Goal: Task Accomplishment & Management: Manage account settings

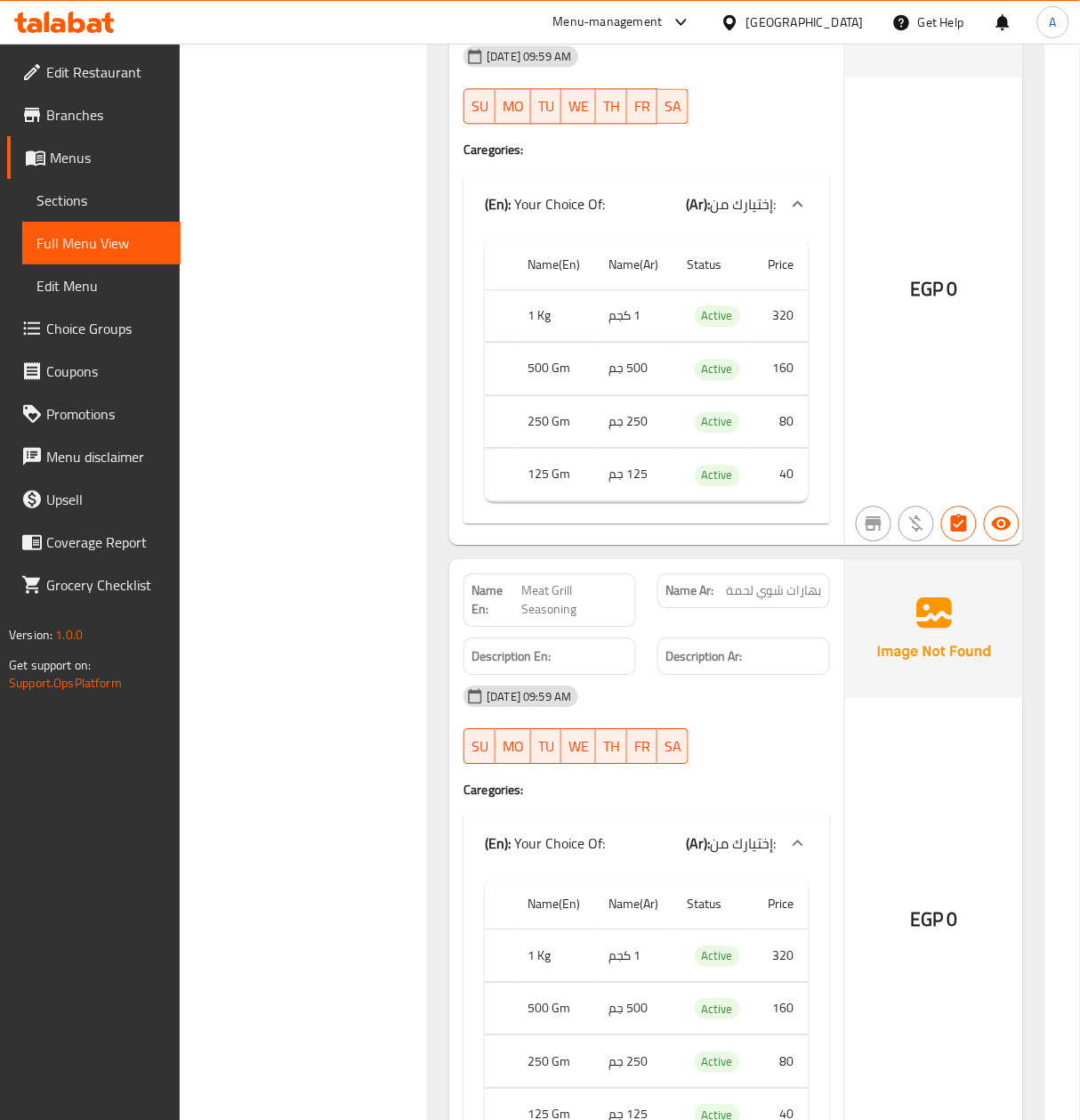
scroll to position [12696, 0]
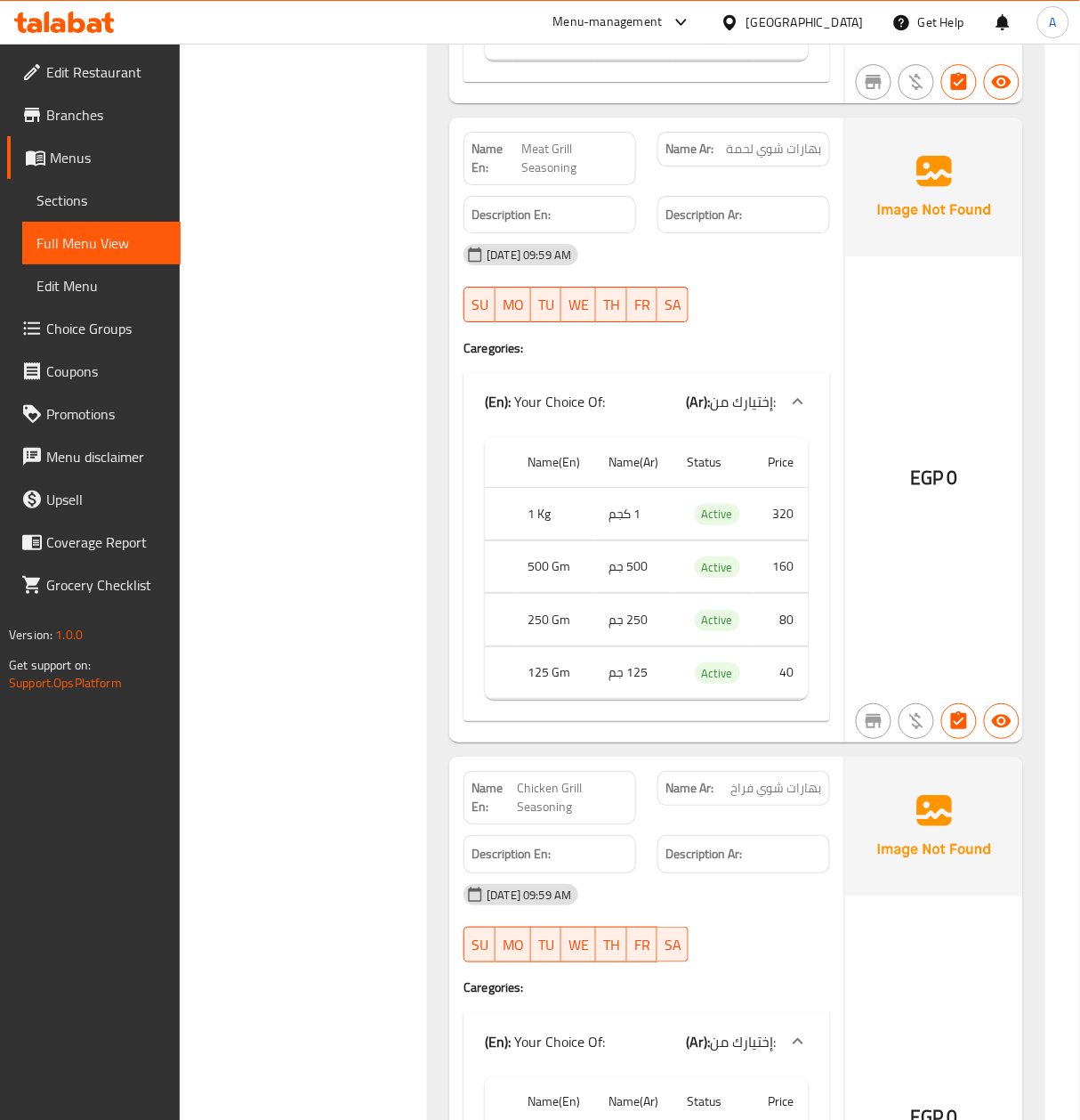
click at [812, 159] on span "بهارات شوي لحمة" at bounding box center [774, 149] width 96 height 19
copy span "بهارات شوي لحمة"
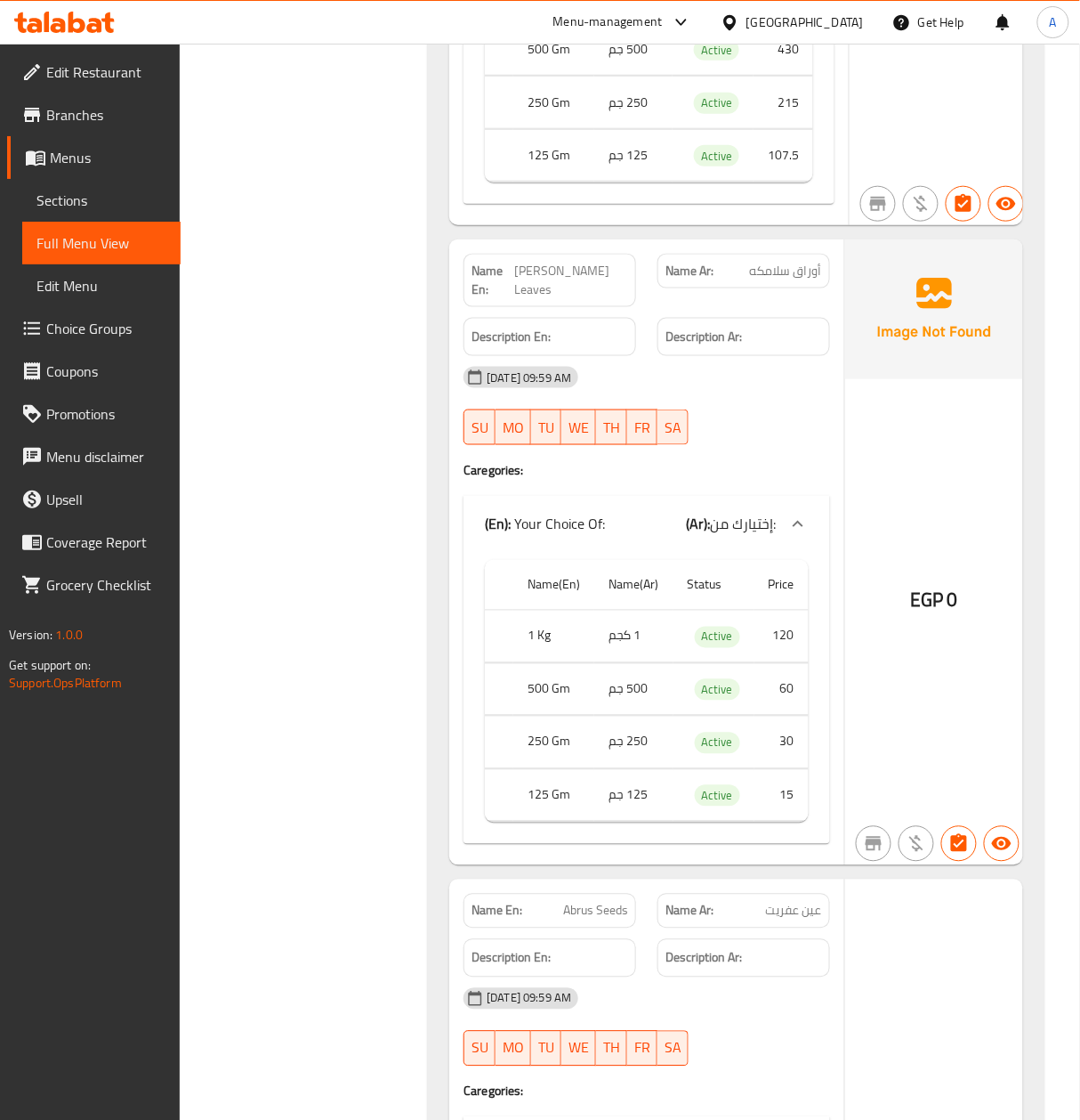
scroll to position [29664, 0]
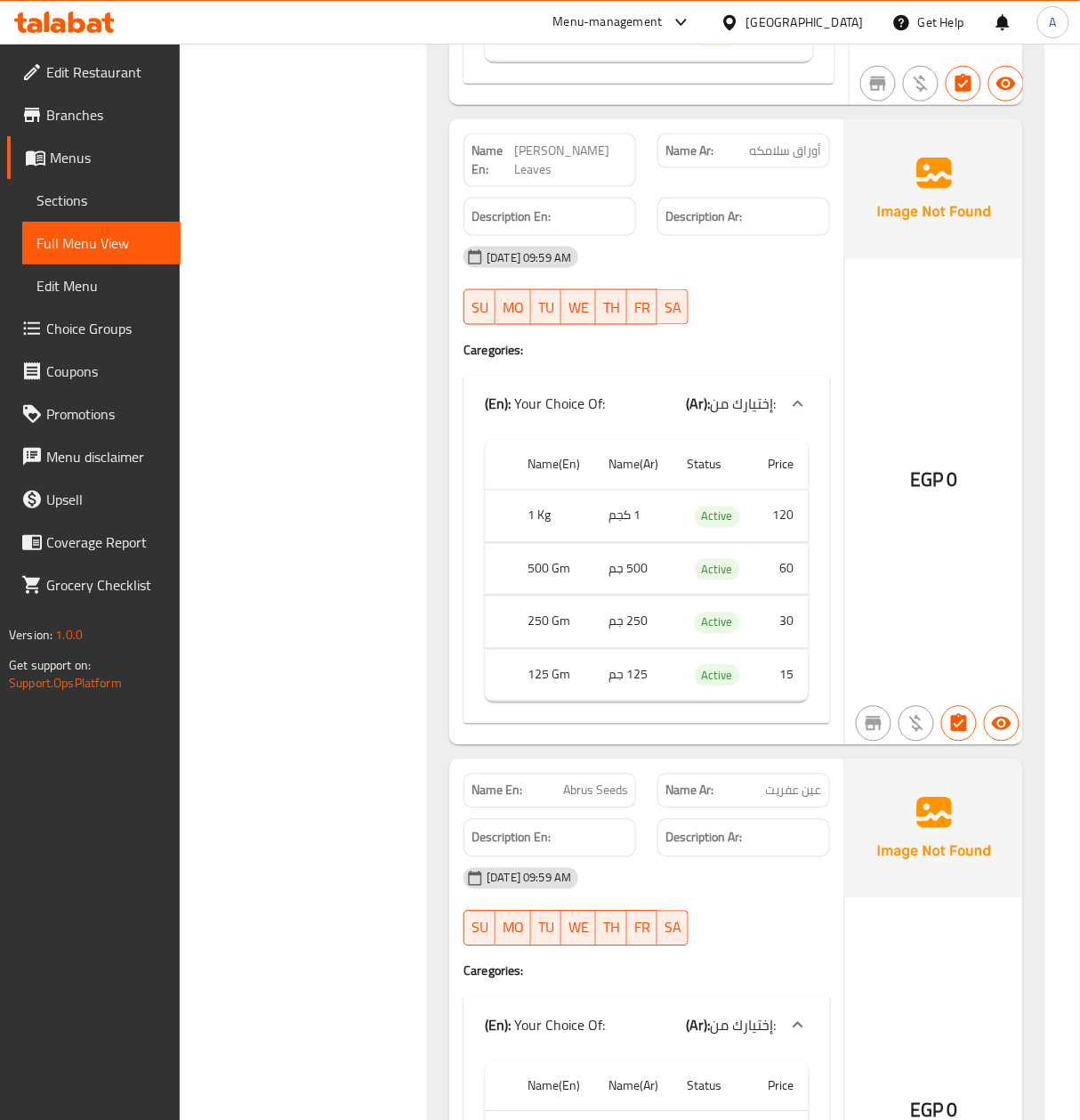
click at [604, 187] on div "Name En: Senna Leaves" at bounding box center [550, 160] width 173 height 53
copy span "[PERSON_NAME] Leaves"
click at [561, 179] on span "[PERSON_NAME] Leaves" at bounding box center [571, 160] width 114 height 37
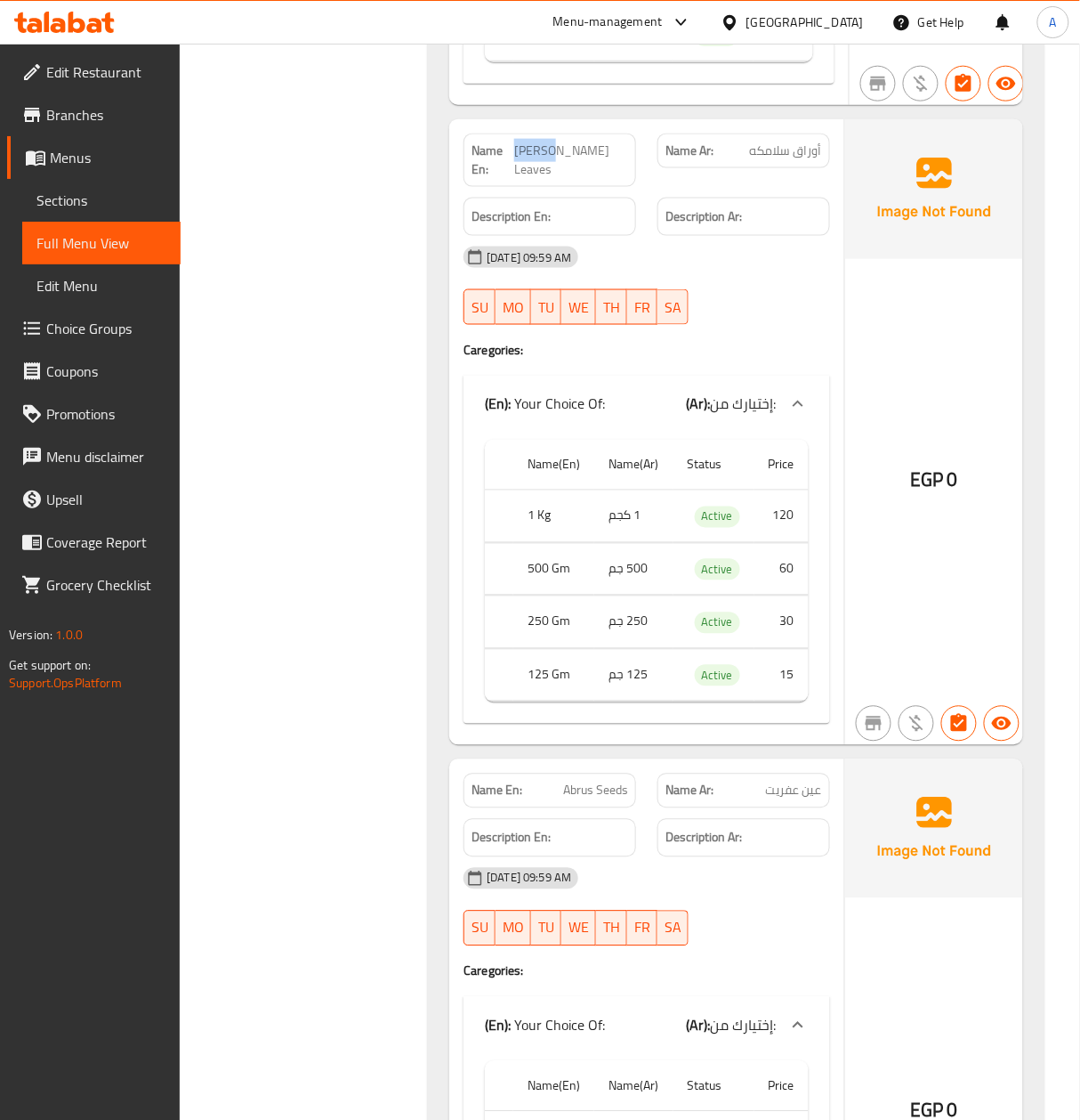
click at [561, 179] on span "[PERSON_NAME] Leaves" at bounding box center [571, 160] width 114 height 37
click at [771, 160] on span "أوراق سلامكه" at bounding box center [786, 150] width 73 height 19
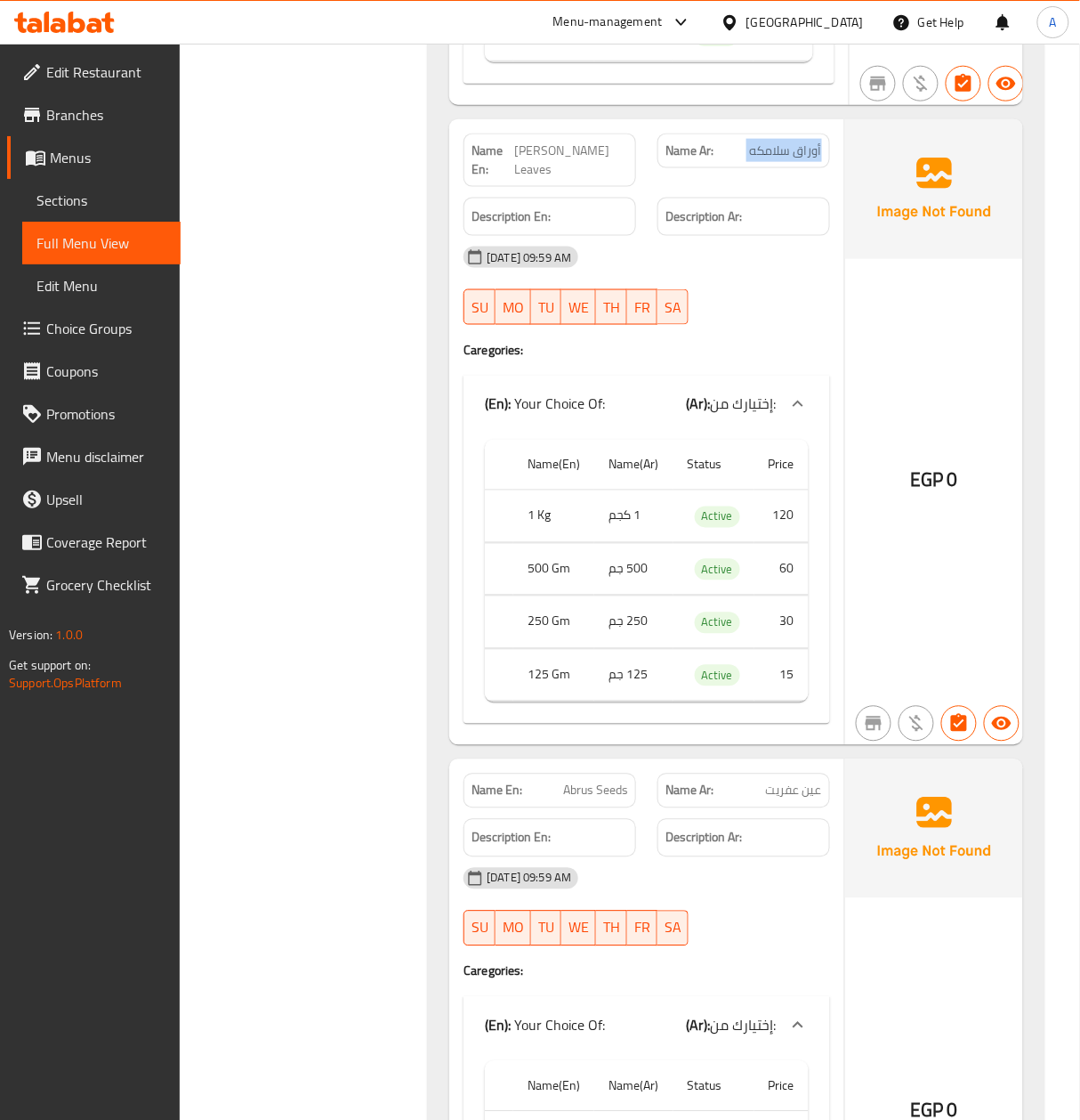
copy span "أوراق سلامكه"
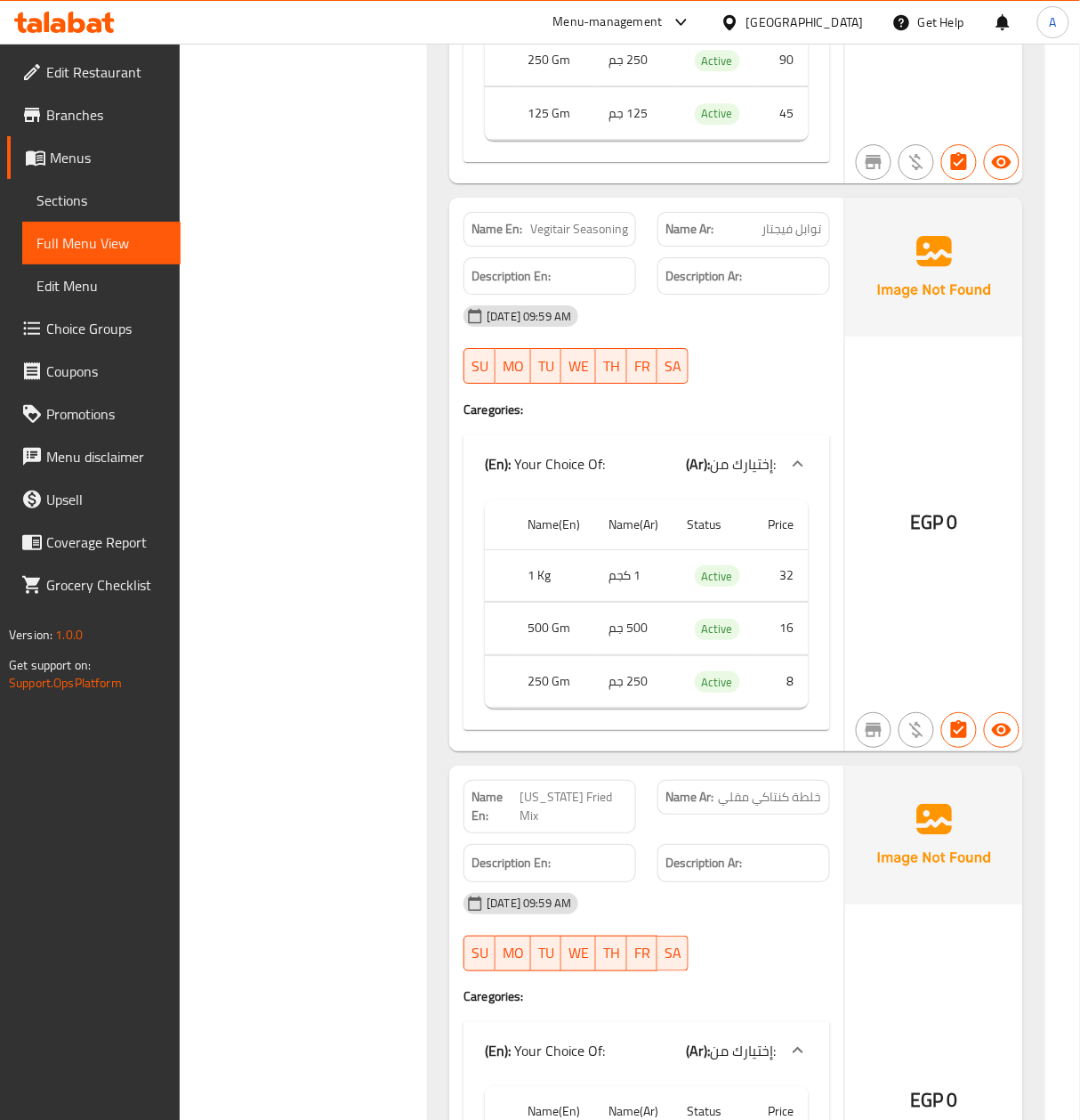
scroll to position [40105, 0]
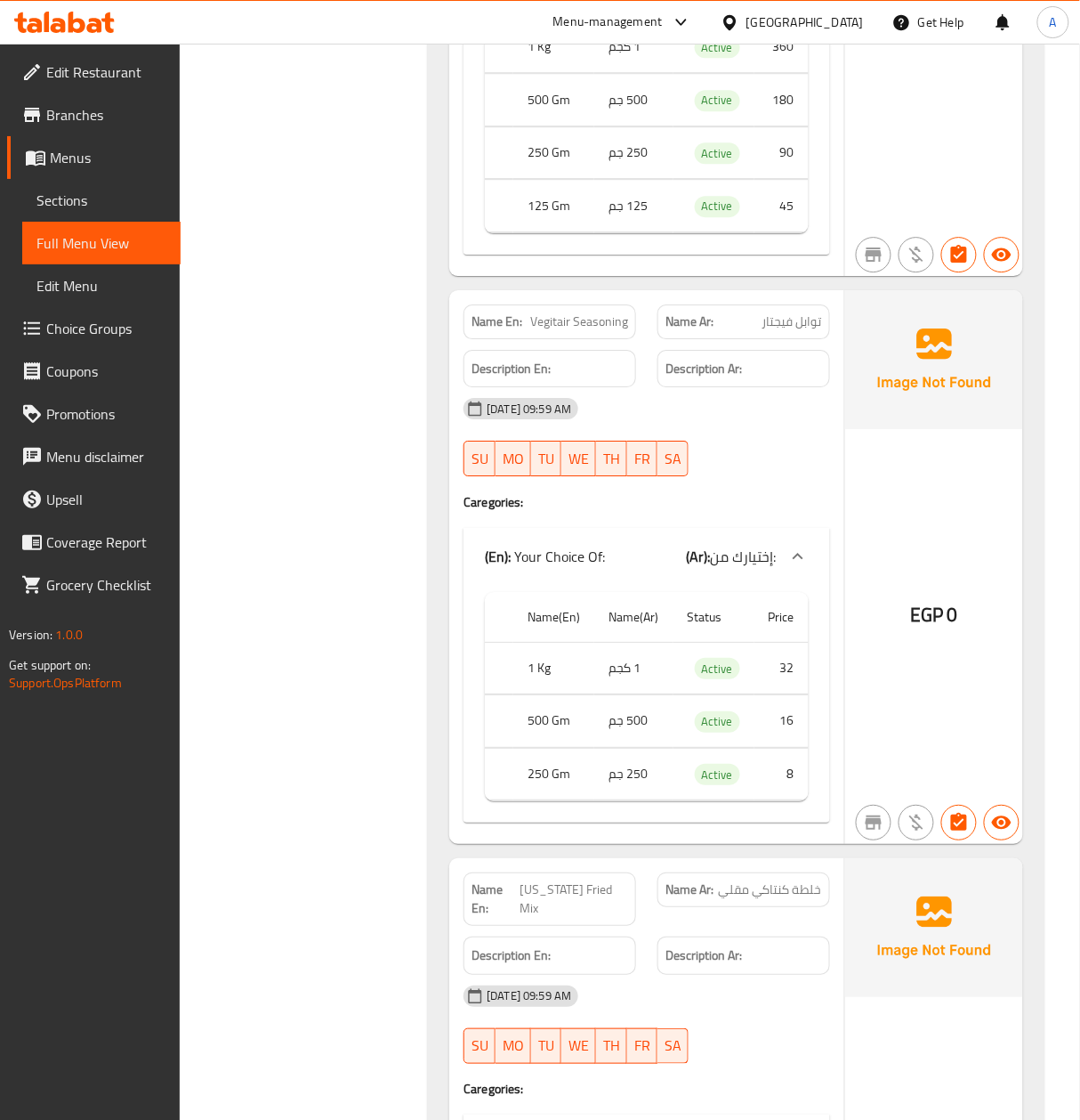
click at [809, 331] on span "توابل فيجتار" at bounding box center [792, 321] width 59 height 19
drag, startPoint x: 809, startPoint y: 563, endPoint x: 780, endPoint y: 566, distance: 29.2
click at [780, 331] on span "توابل فيجتار" at bounding box center [792, 321] width 59 height 19
copy span "توابل فيجتار"
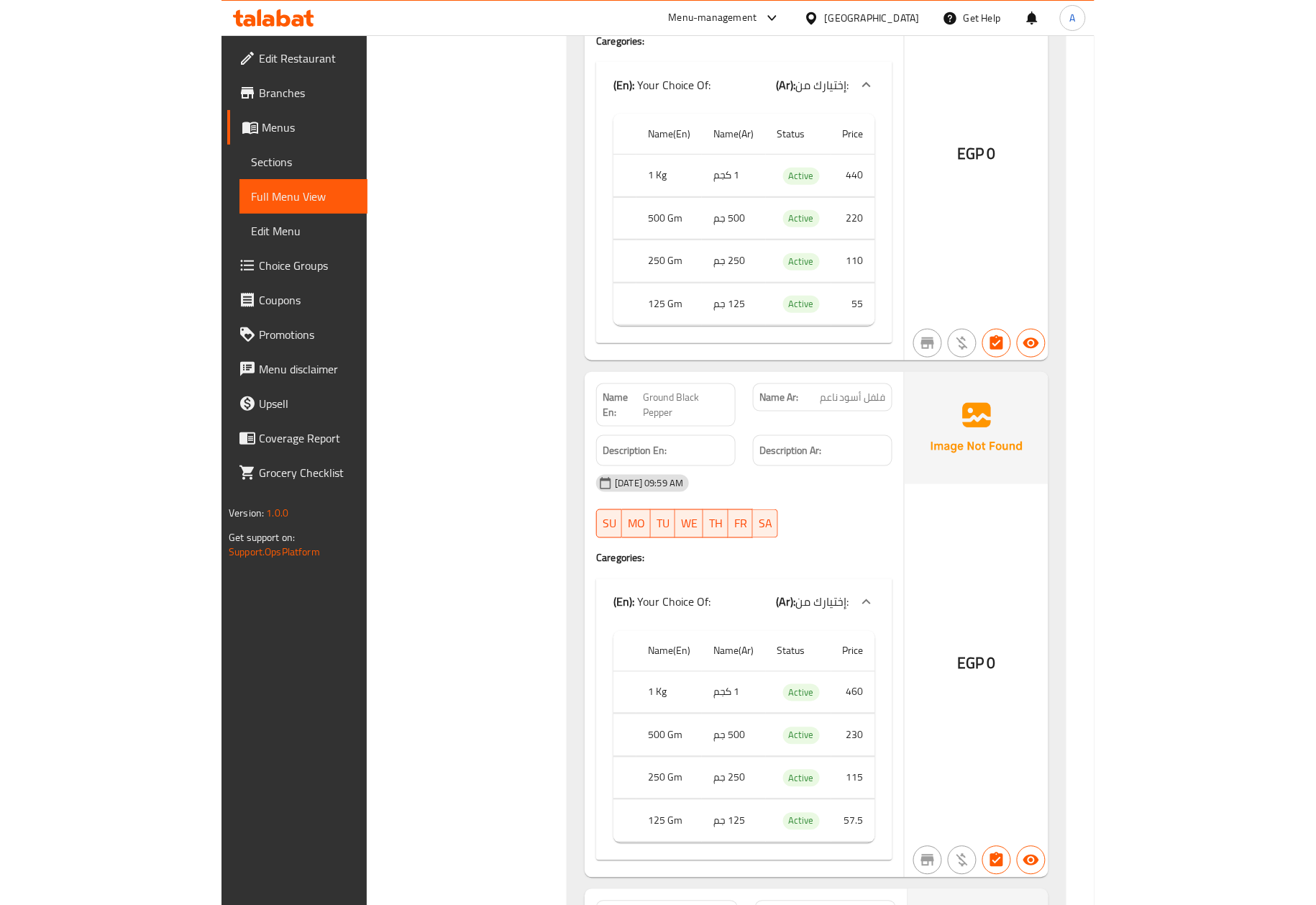
scroll to position [0, 0]
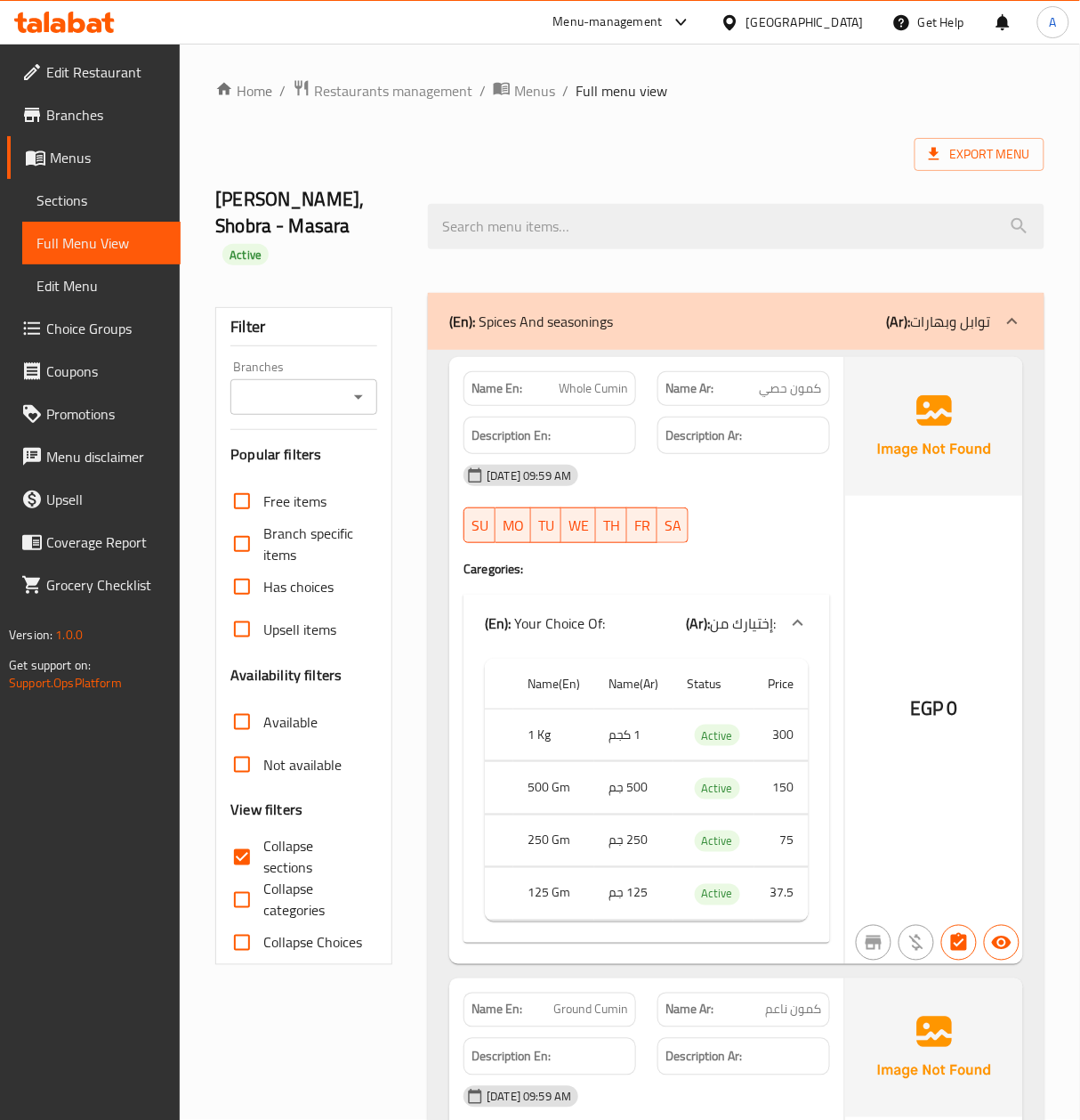
click at [796, 321] on div "(En): Spices And seasonings (Ar): توابل وبهارات" at bounding box center [736, 320] width 617 height 57
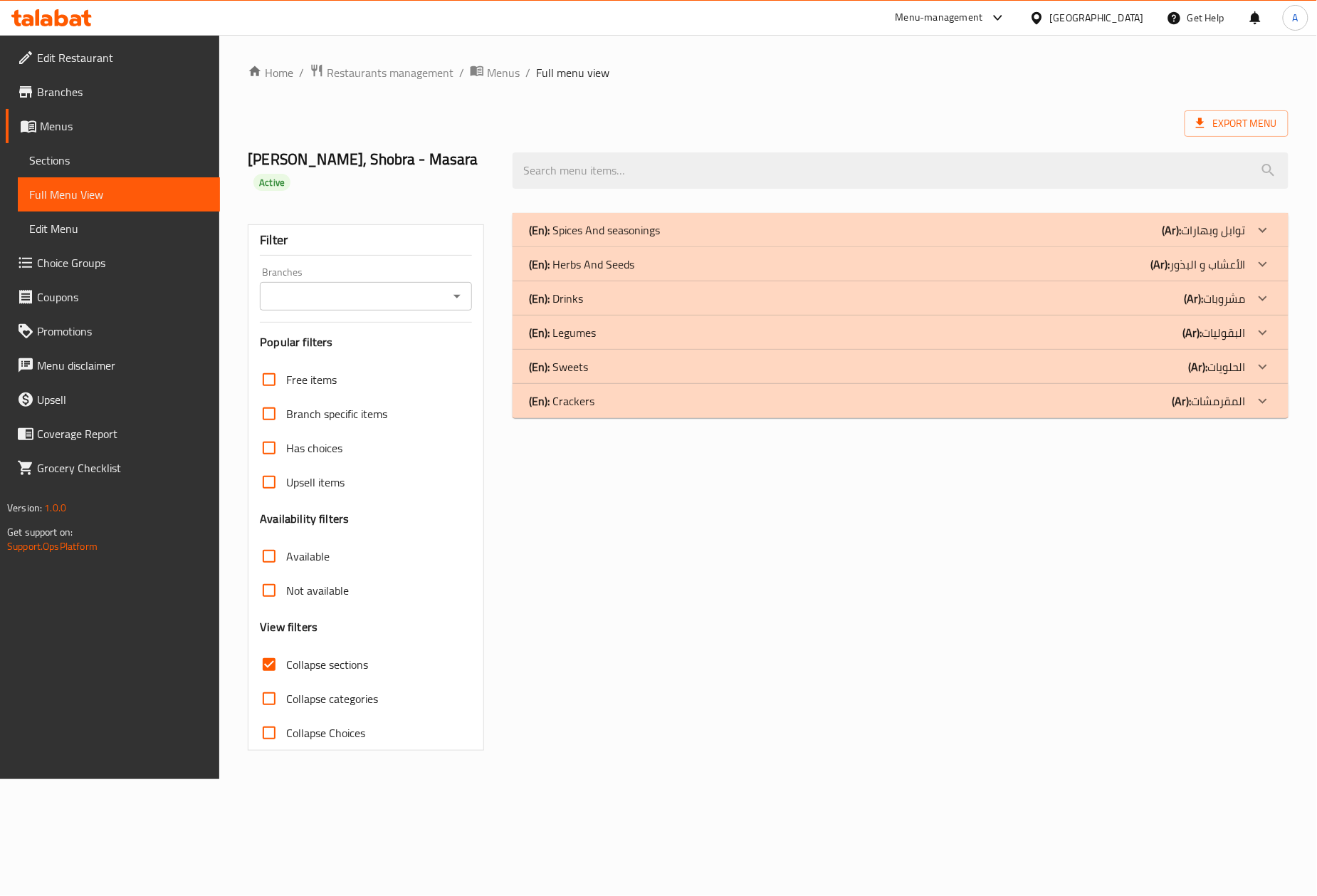
drag, startPoint x: 1115, startPoint y: 272, endPoint x: 1125, endPoint y: 271, distance: 10.0
click at [1064, 272] on div "(En): Herbs And Seeds (Ar): الأعشاب و البذور" at bounding box center [888, 264] width 716 height 17
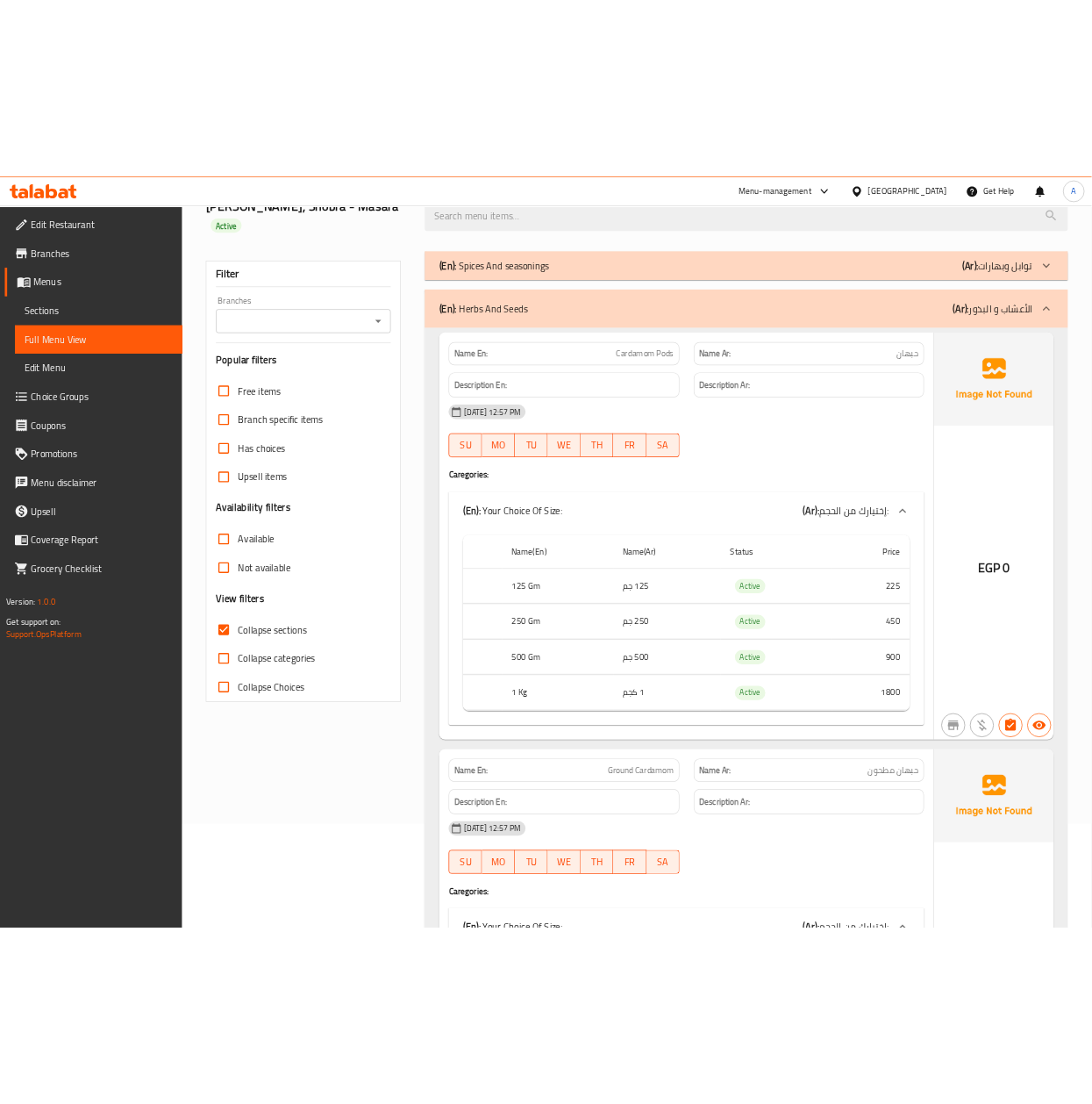
scroll to position [233, 0]
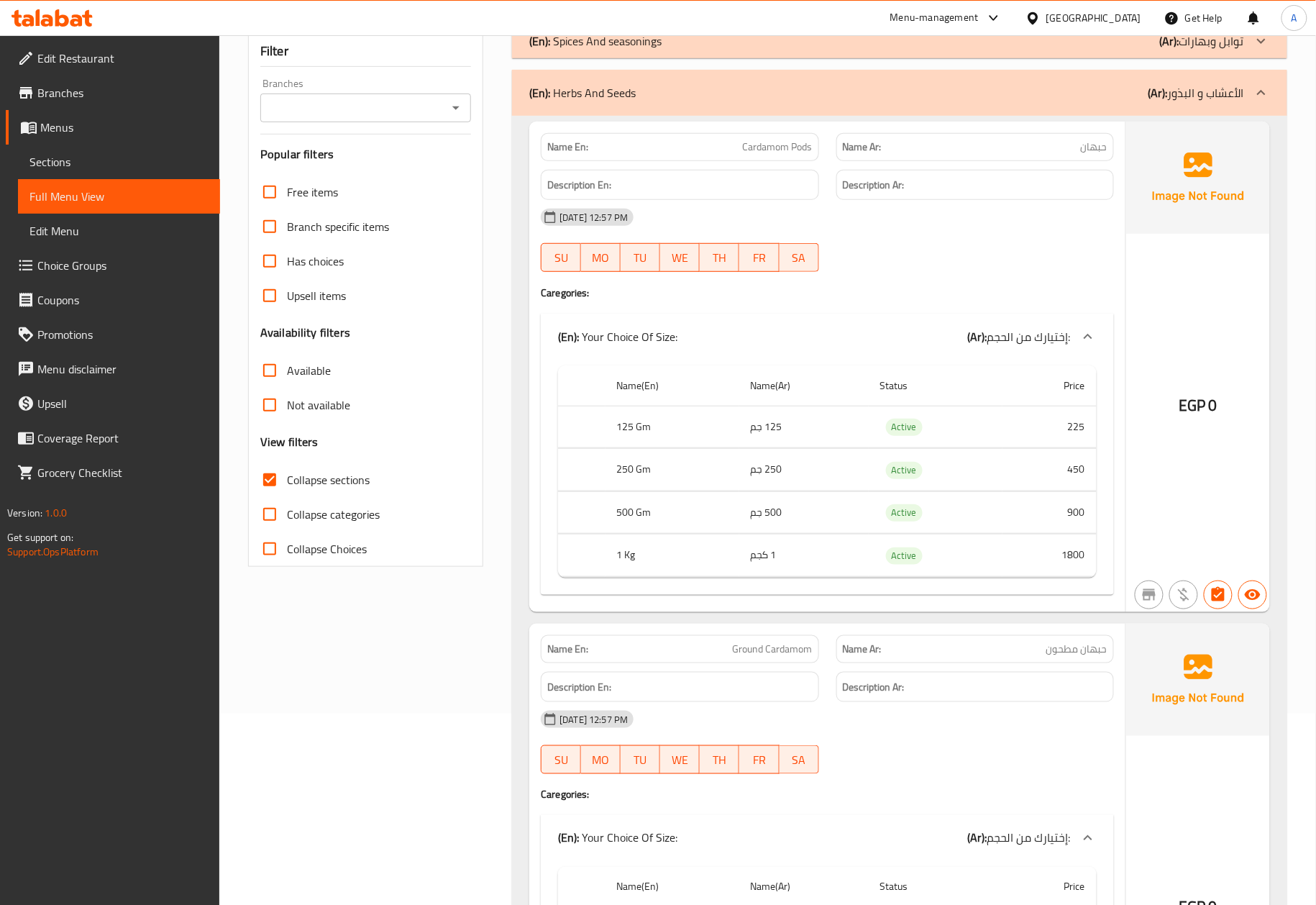
click at [1075, 292] on div "EGP 0" at bounding box center [1198, 367] width 144 height 491
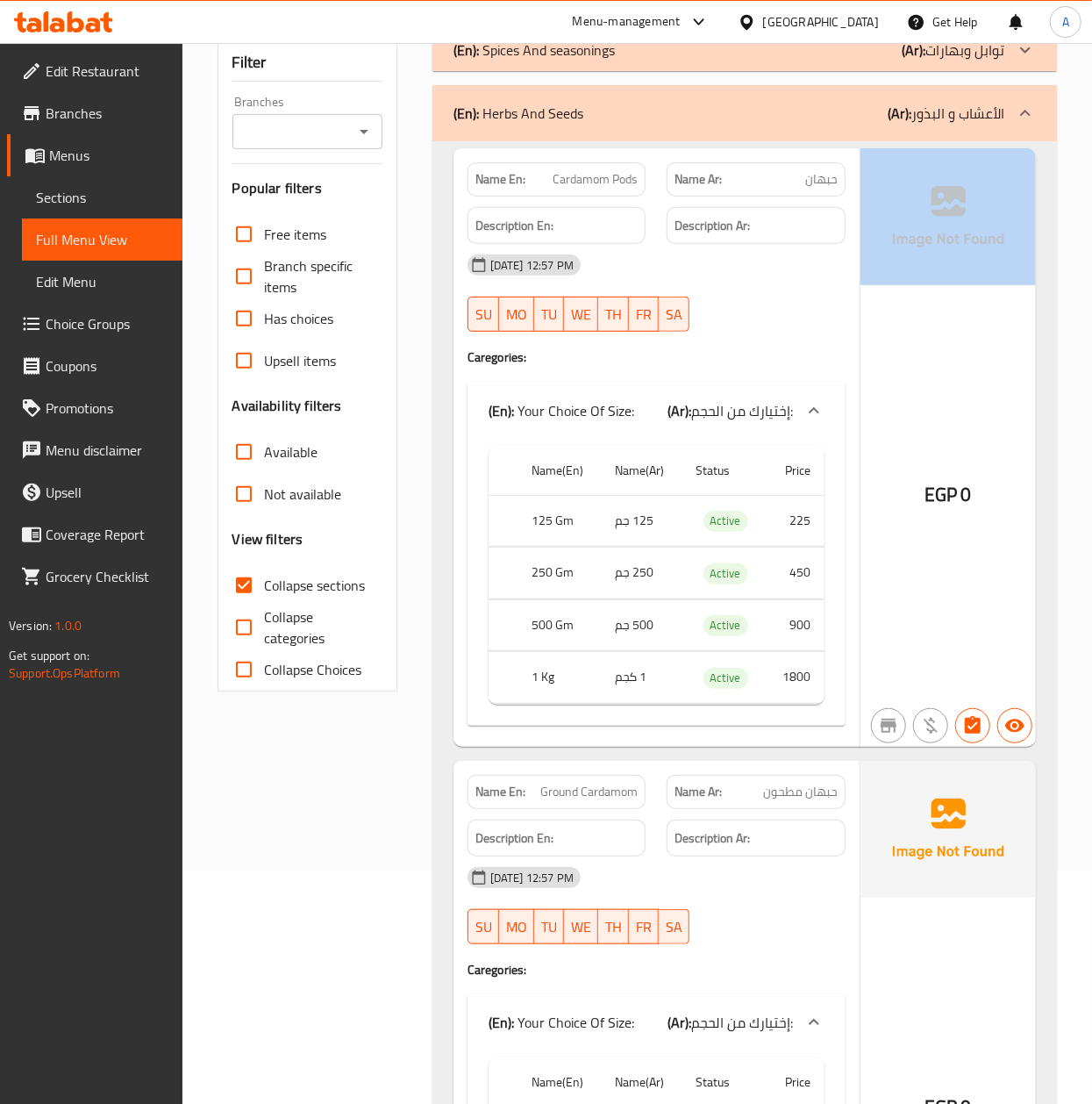
click at [956, 380] on div "EGP 0" at bounding box center [948, 448] width 176 height 599
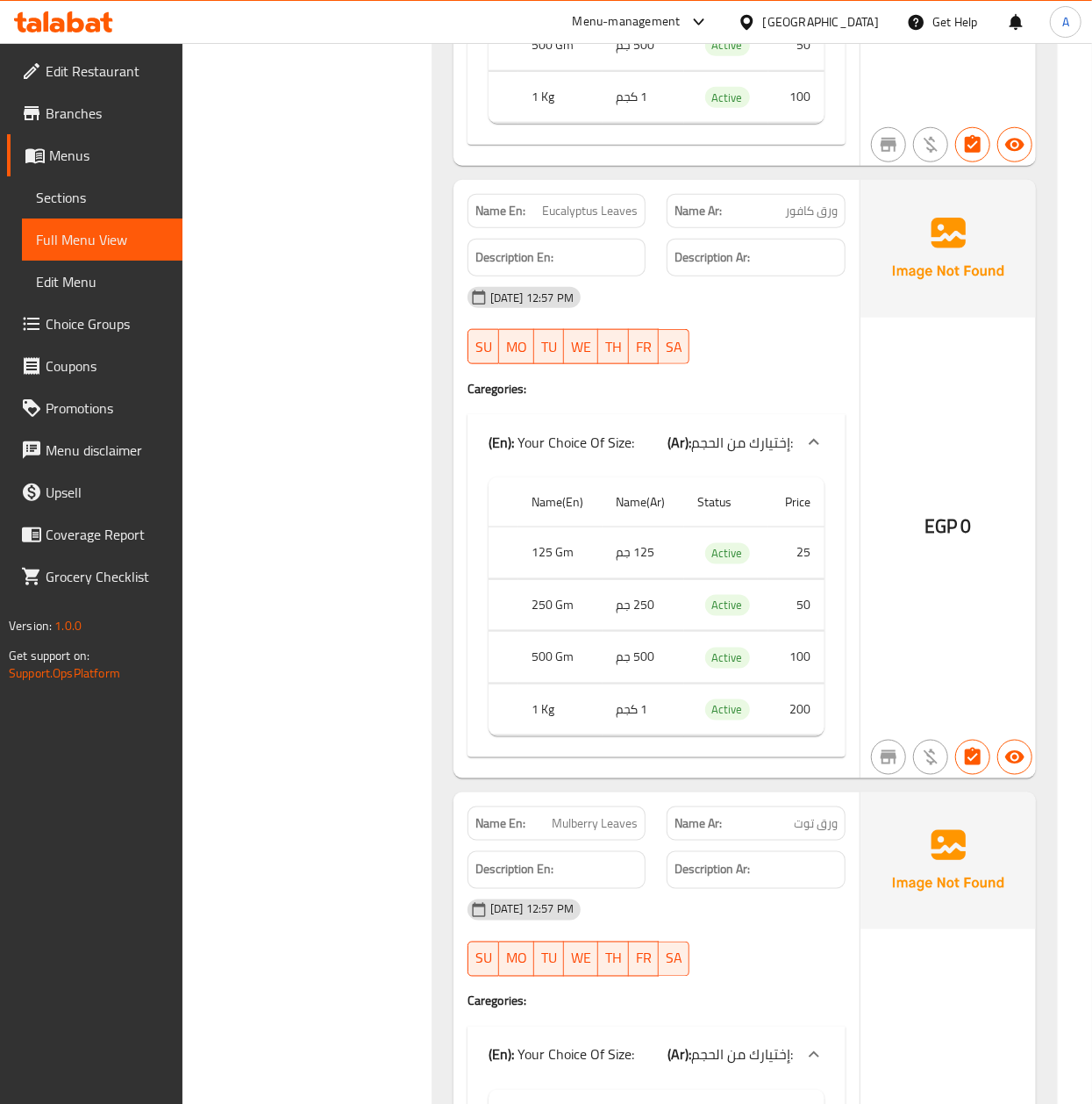
scroll to position [10760, 0]
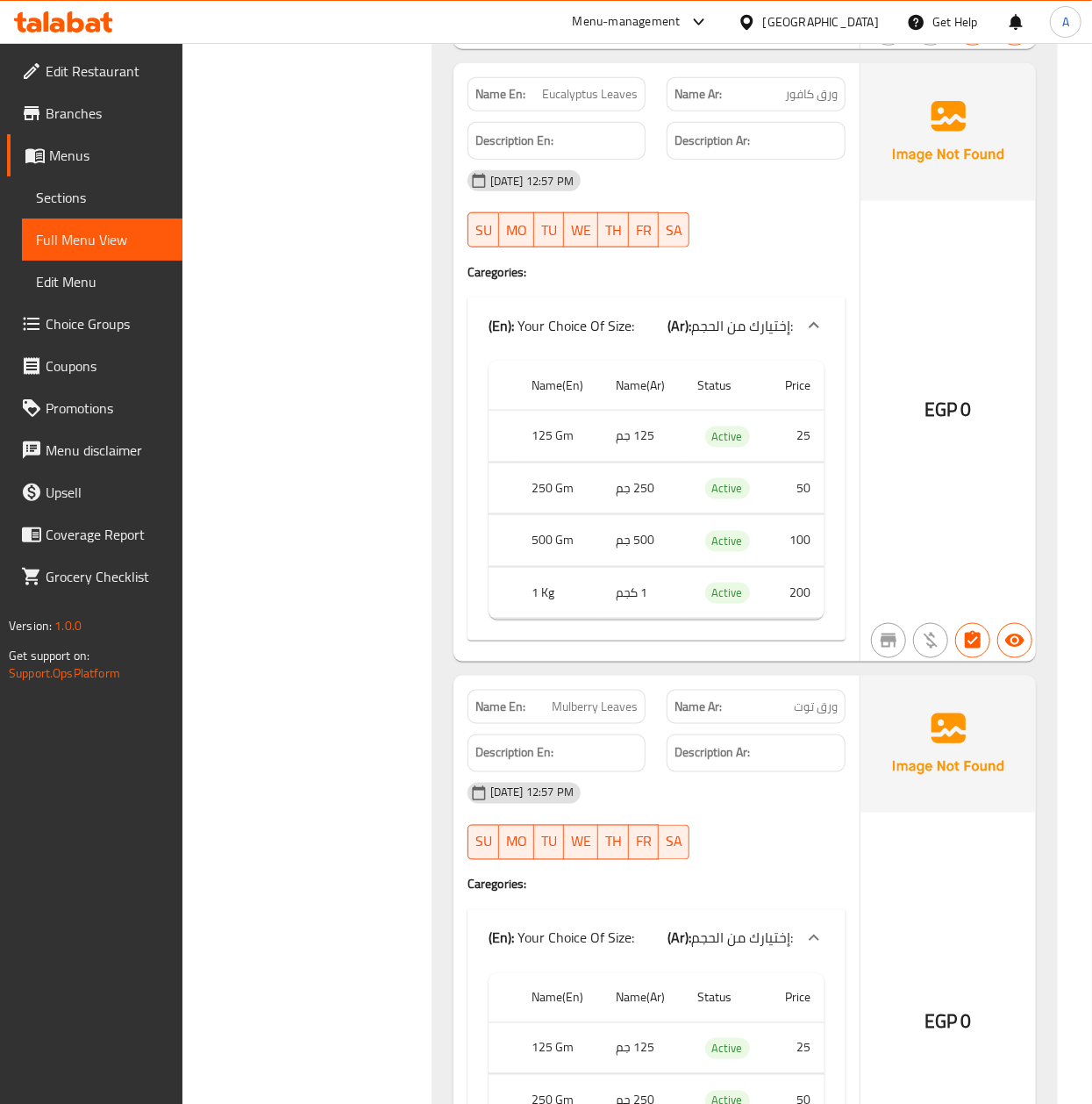
click at [829, 103] on span "ورق كافور" at bounding box center [811, 94] width 52 height 18
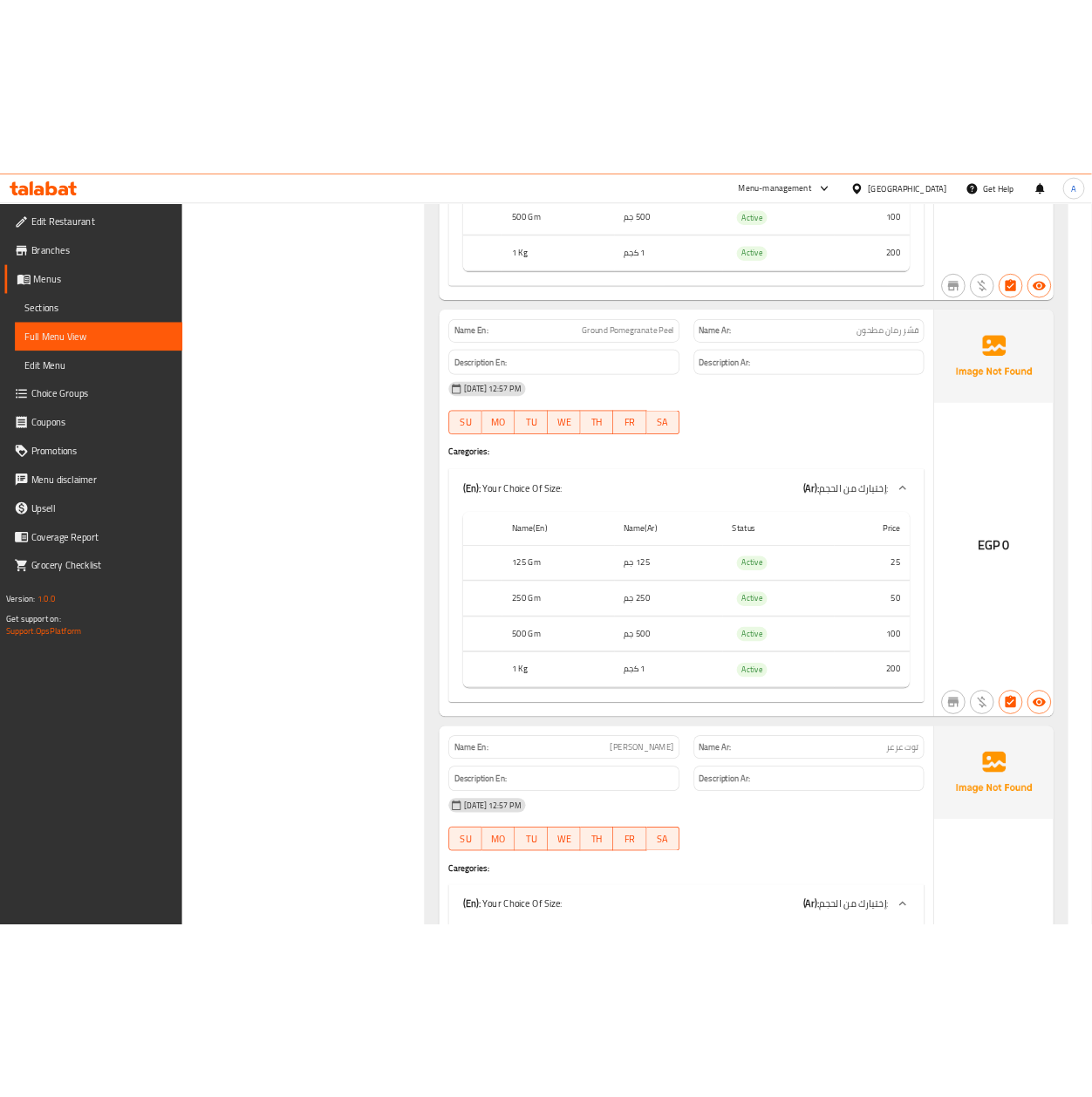
scroll to position [11738, 0]
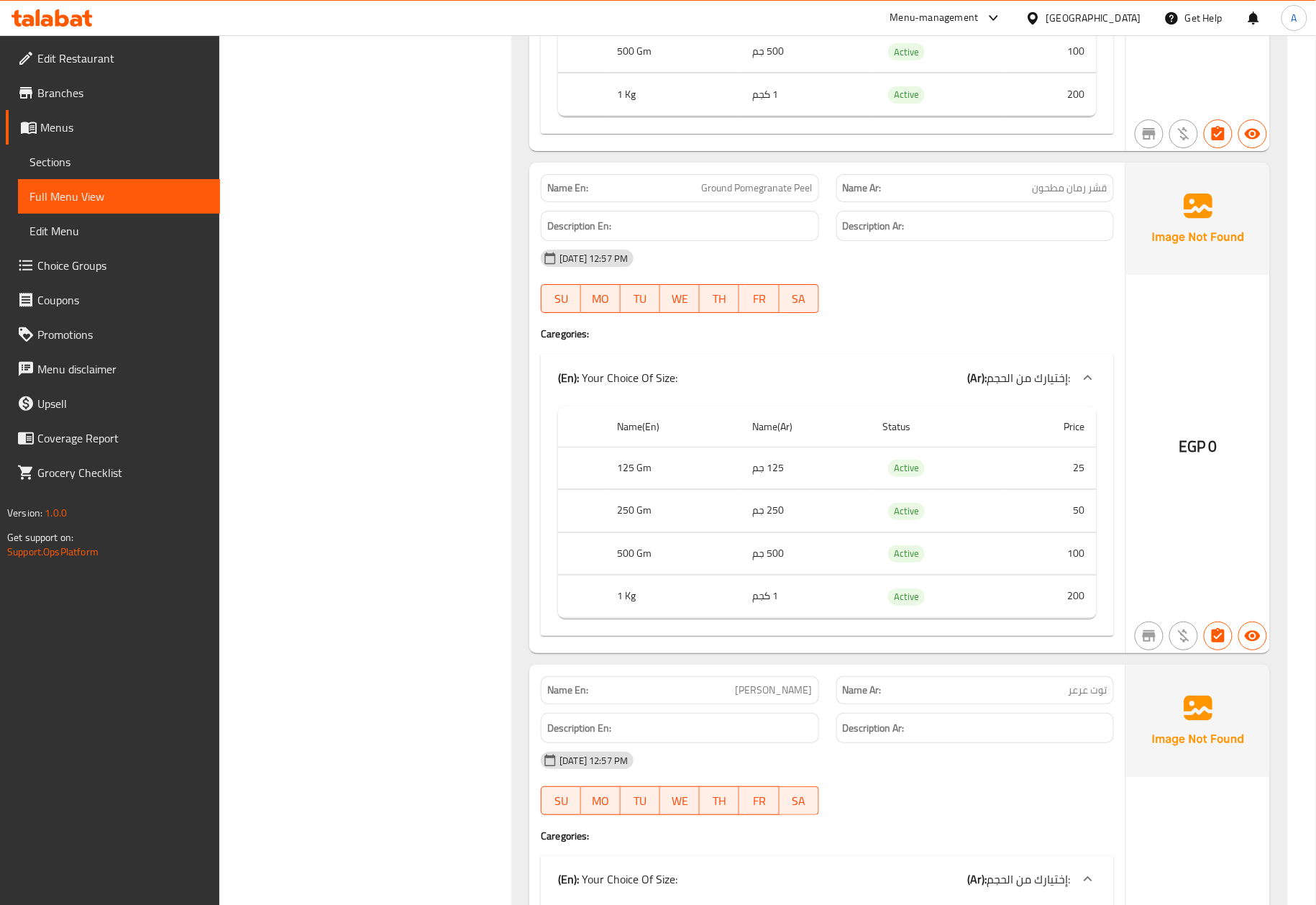
click at [1075, 403] on div "EGP 0" at bounding box center [1198, 408] width 144 height 491
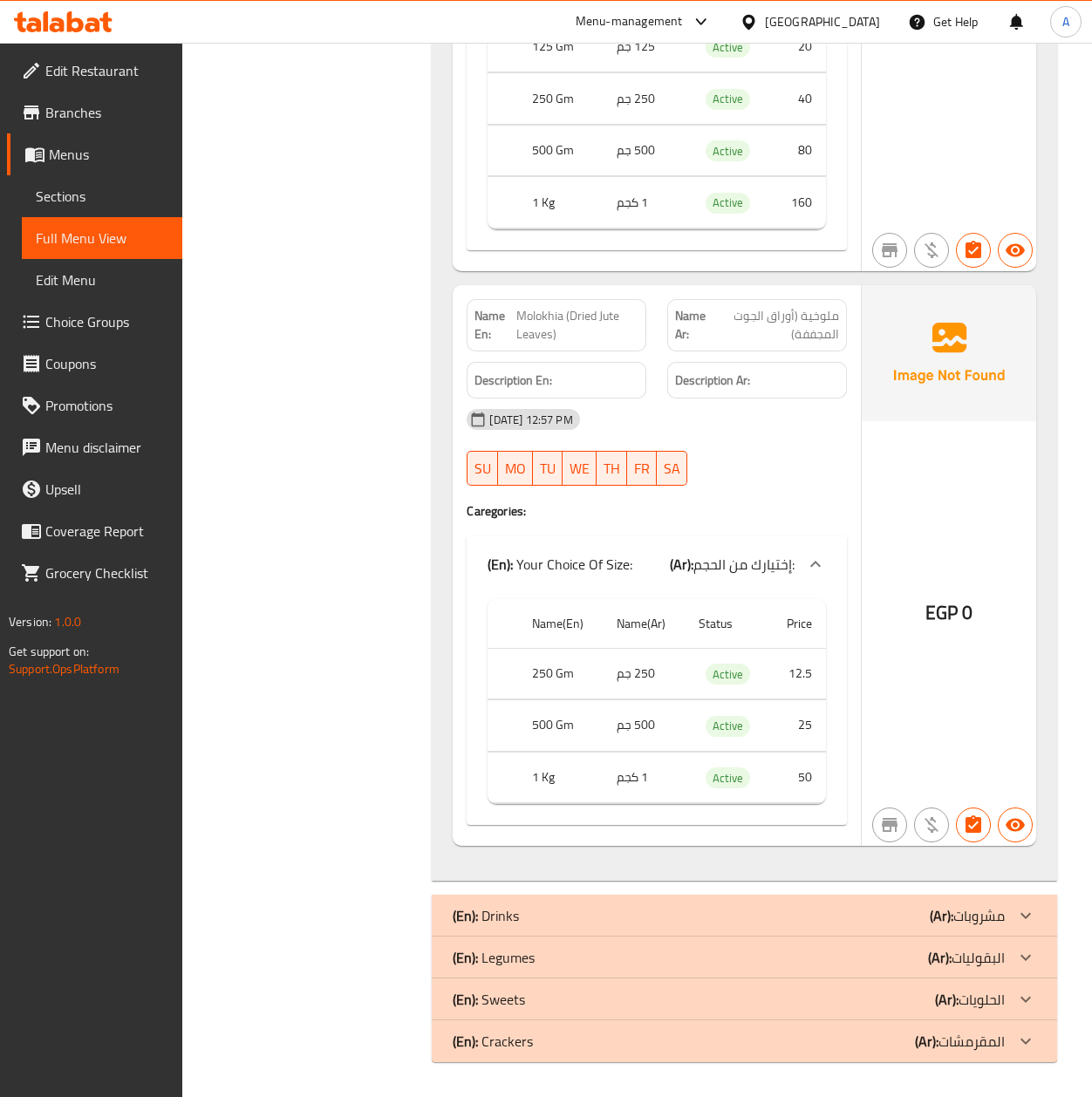
scroll to position [25171, 0]
click at [838, 660] on div "Name(En) Name(Ar) Status Price 250 Gm 250 جم Active 12.5 500 Gm 500 جم Active 2…" at bounding box center [656, 709] width 379 height 234
drag, startPoint x: 537, startPoint y: 917, endPoint x: 560, endPoint y: 898, distance: 29.8
click at [537, 917] on div "(En): Drinks (Ar): مشروبات" at bounding box center [728, 915] width 551 height 21
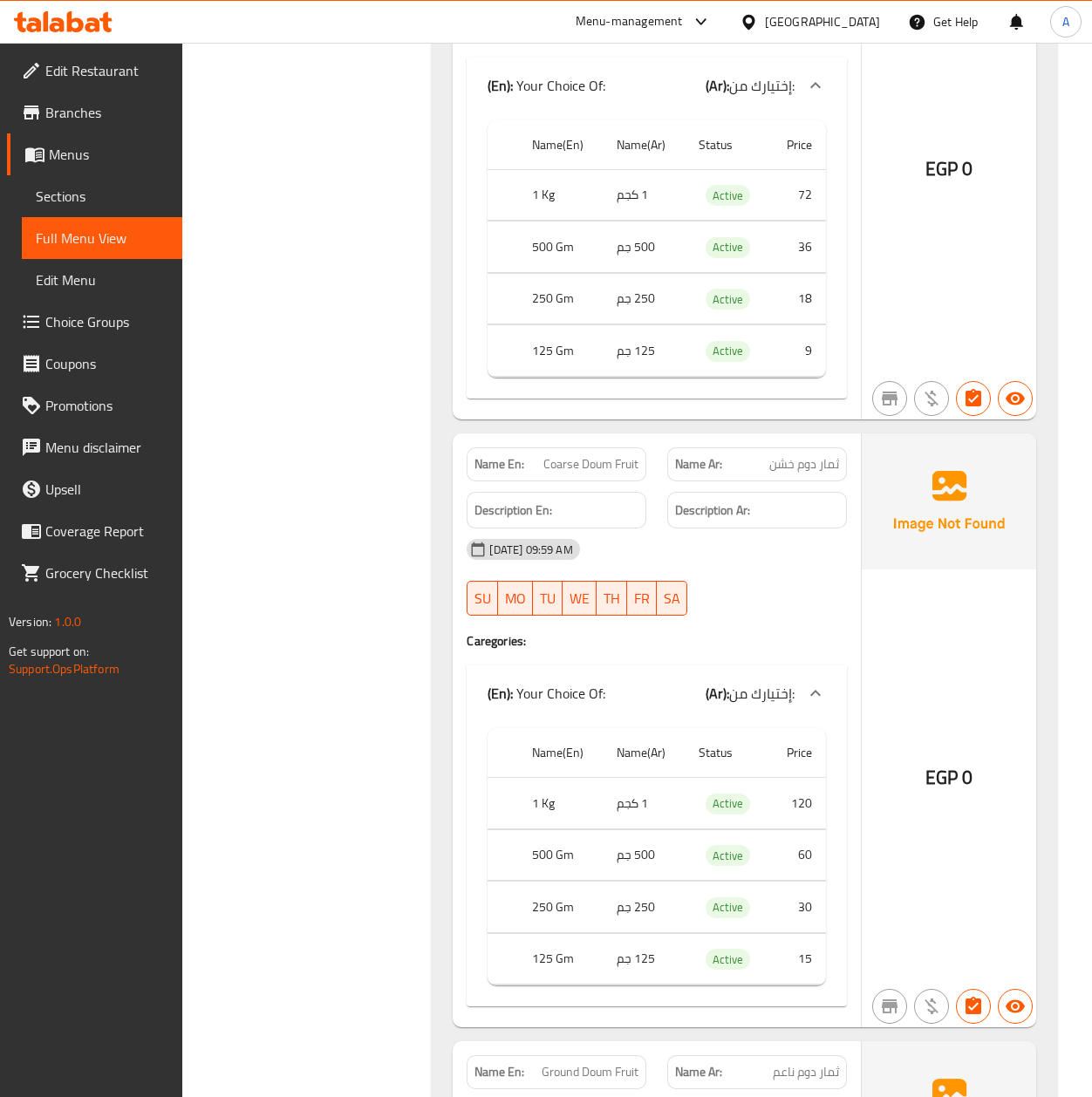
scroll to position [33776, 0]
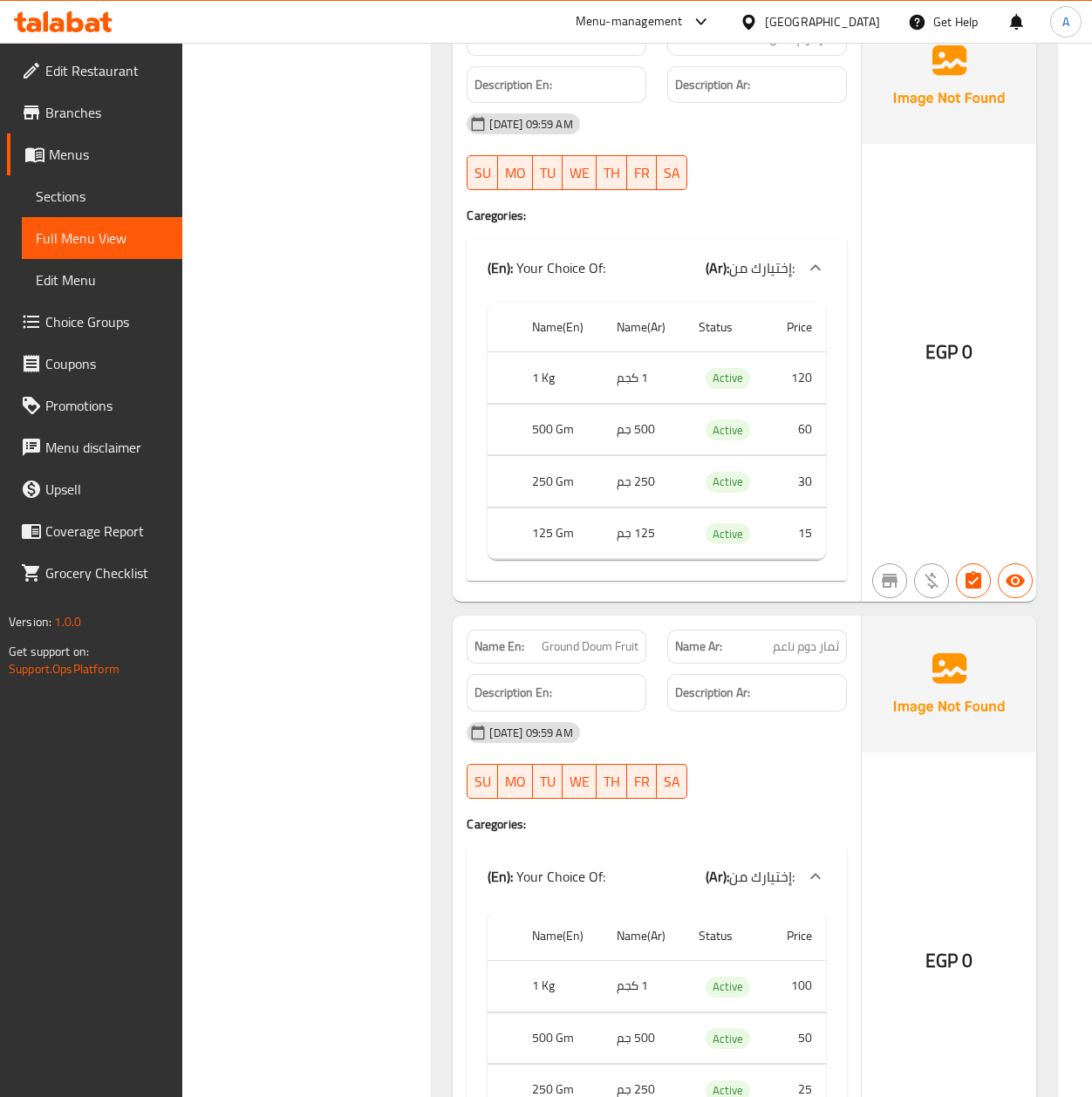
click at [810, 48] on span "ثمار دوم خشن" at bounding box center [804, 39] width 70 height 18
click at [608, 48] on span "Coarse Doum Fruit" at bounding box center [591, 39] width 95 height 18
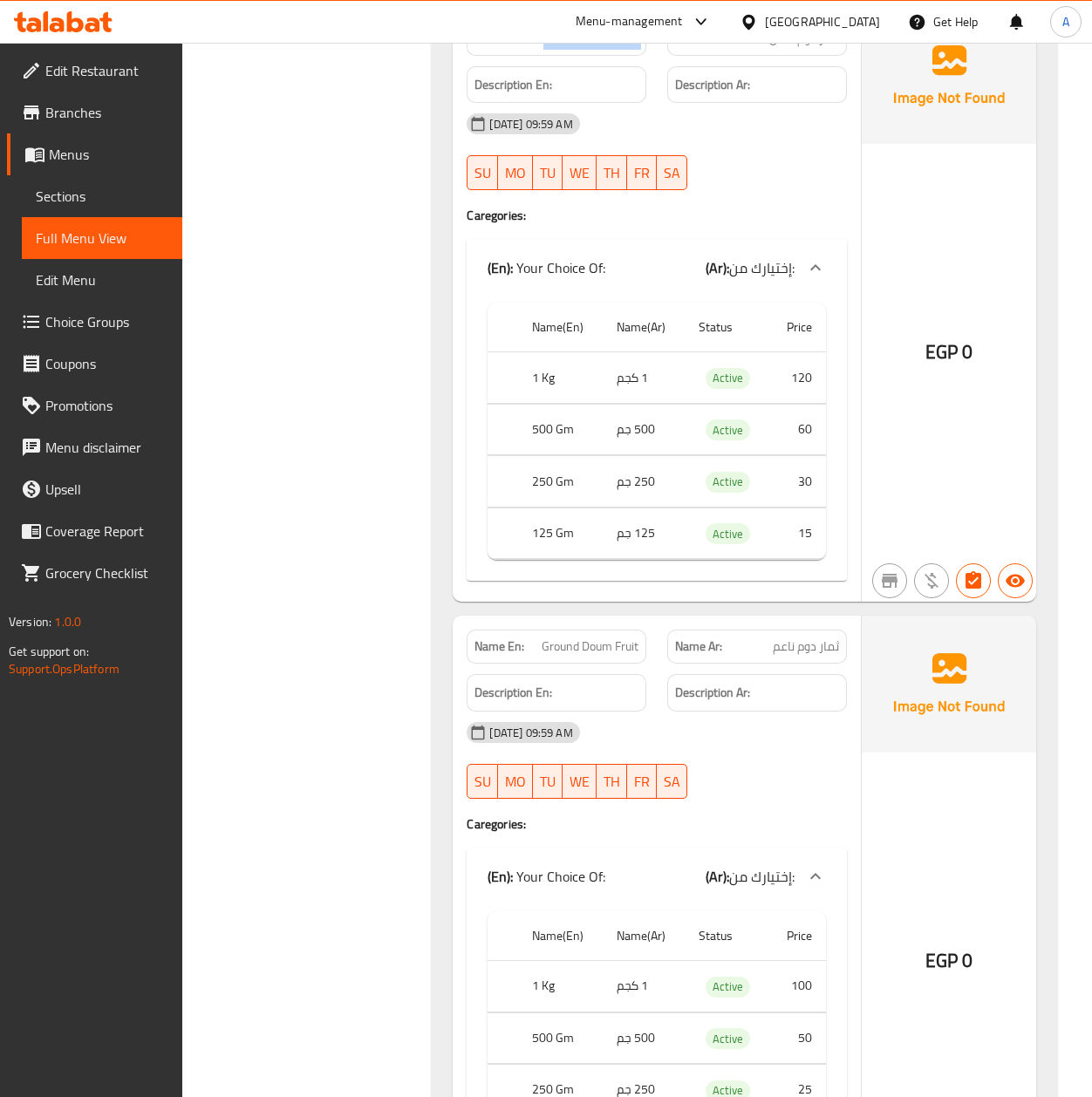
click at [608, 48] on span "Coarse Doum Fruit" at bounding box center [591, 39] width 95 height 18
copy span "Coarse Doum Fruit"
click at [794, 48] on span "ثمار دوم خشن" at bounding box center [804, 39] width 70 height 18
click at [793, 48] on span "ثمار دوم خشن" at bounding box center [804, 39] width 70 height 18
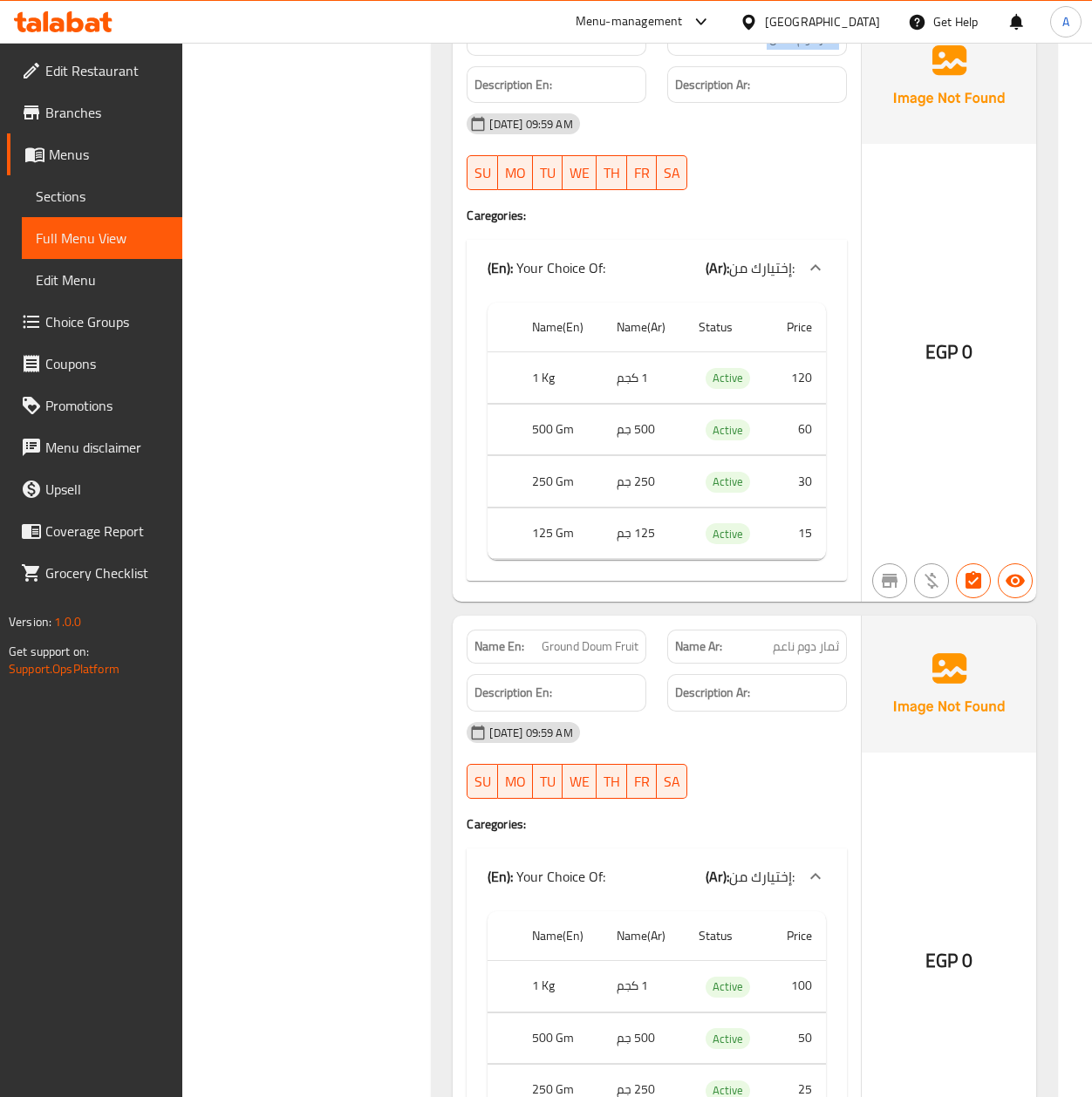
click at [831, 48] on span "ثمار دوم خشن" at bounding box center [804, 39] width 70 height 18
click at [811, 48] on span "ثمار دوم خشن" at bounding box center [804, 39] width 70 height 18
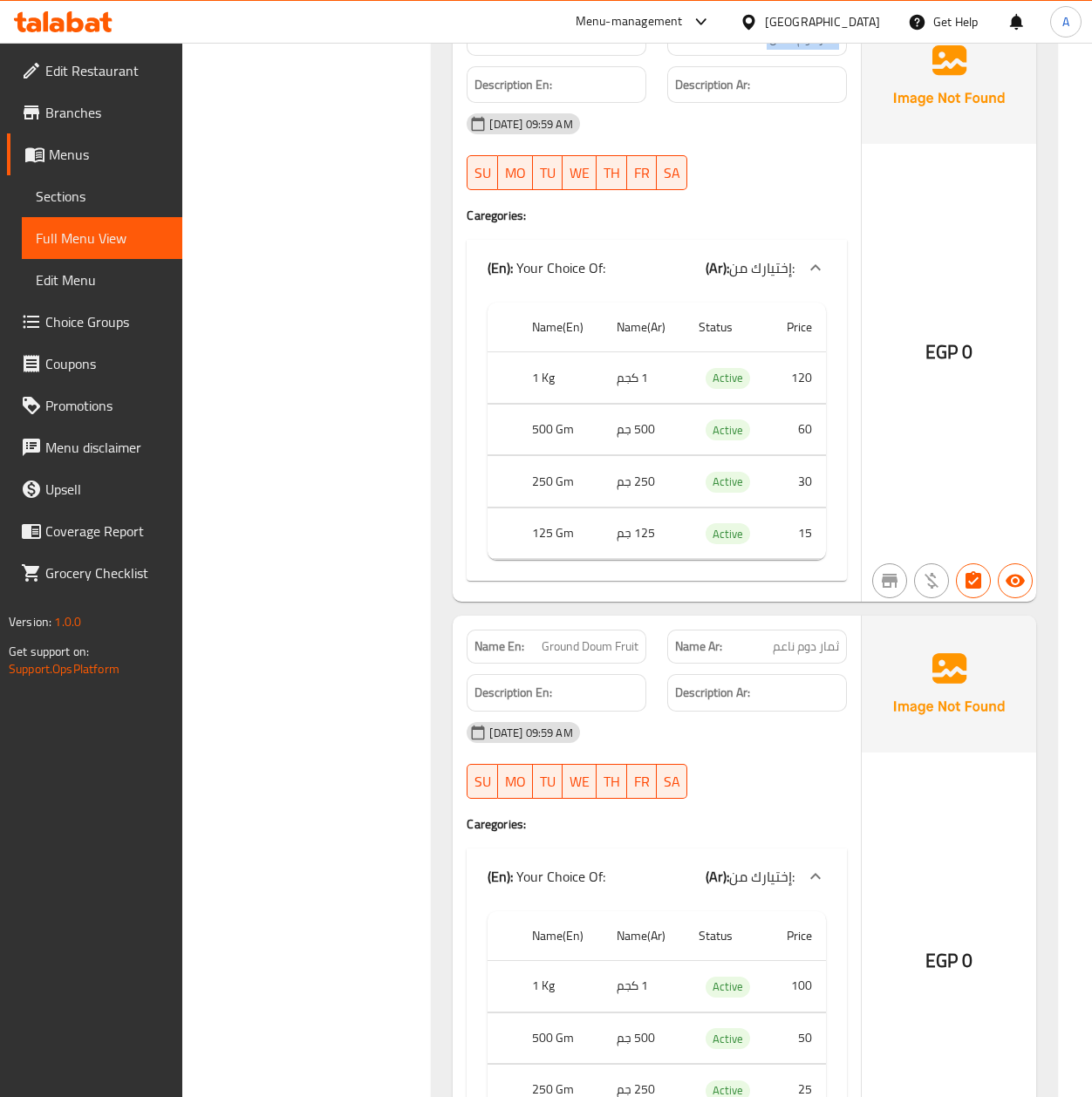
copy span "ثمار دوم خشن"
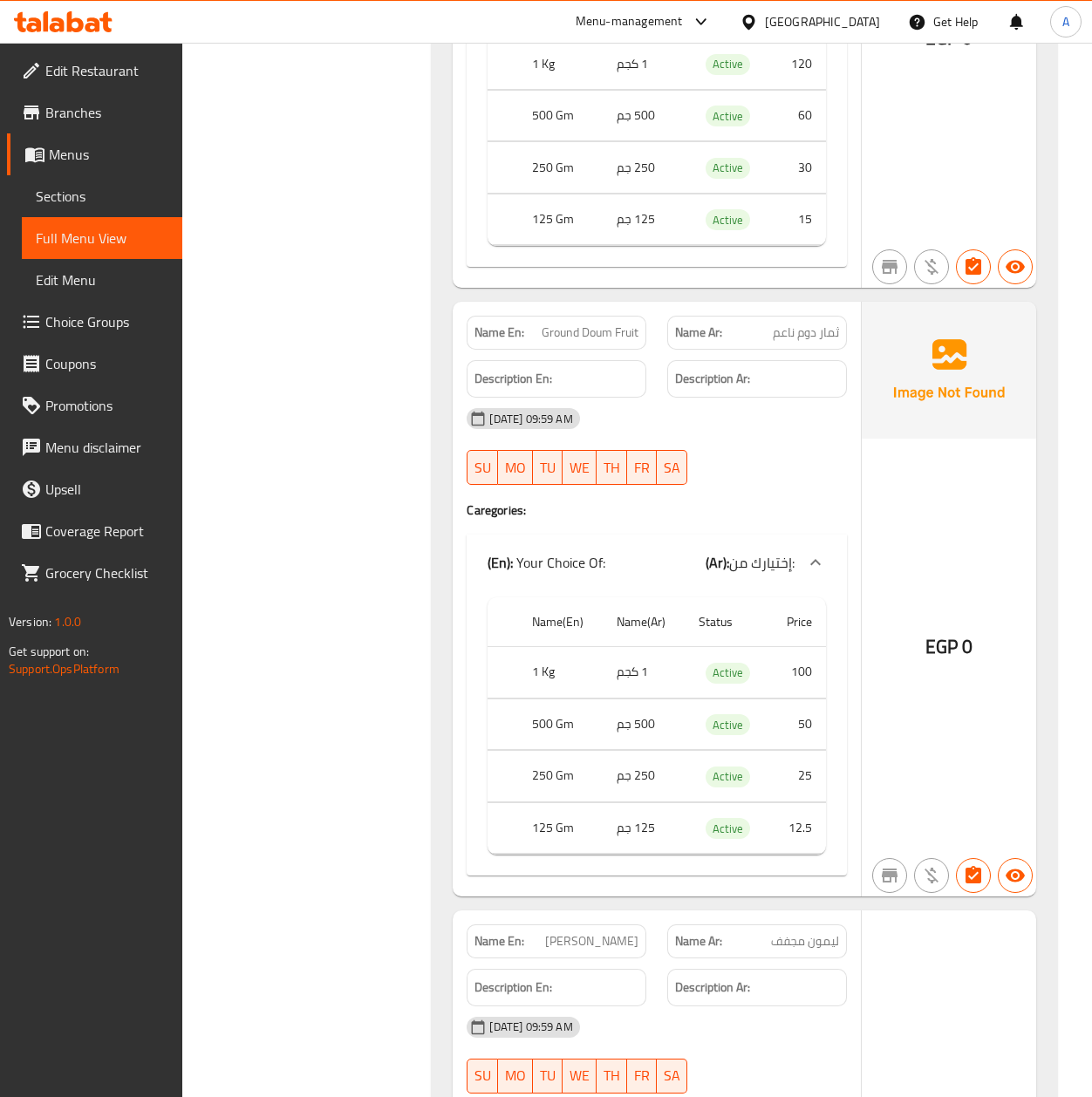
scroll to position [34241, 0]
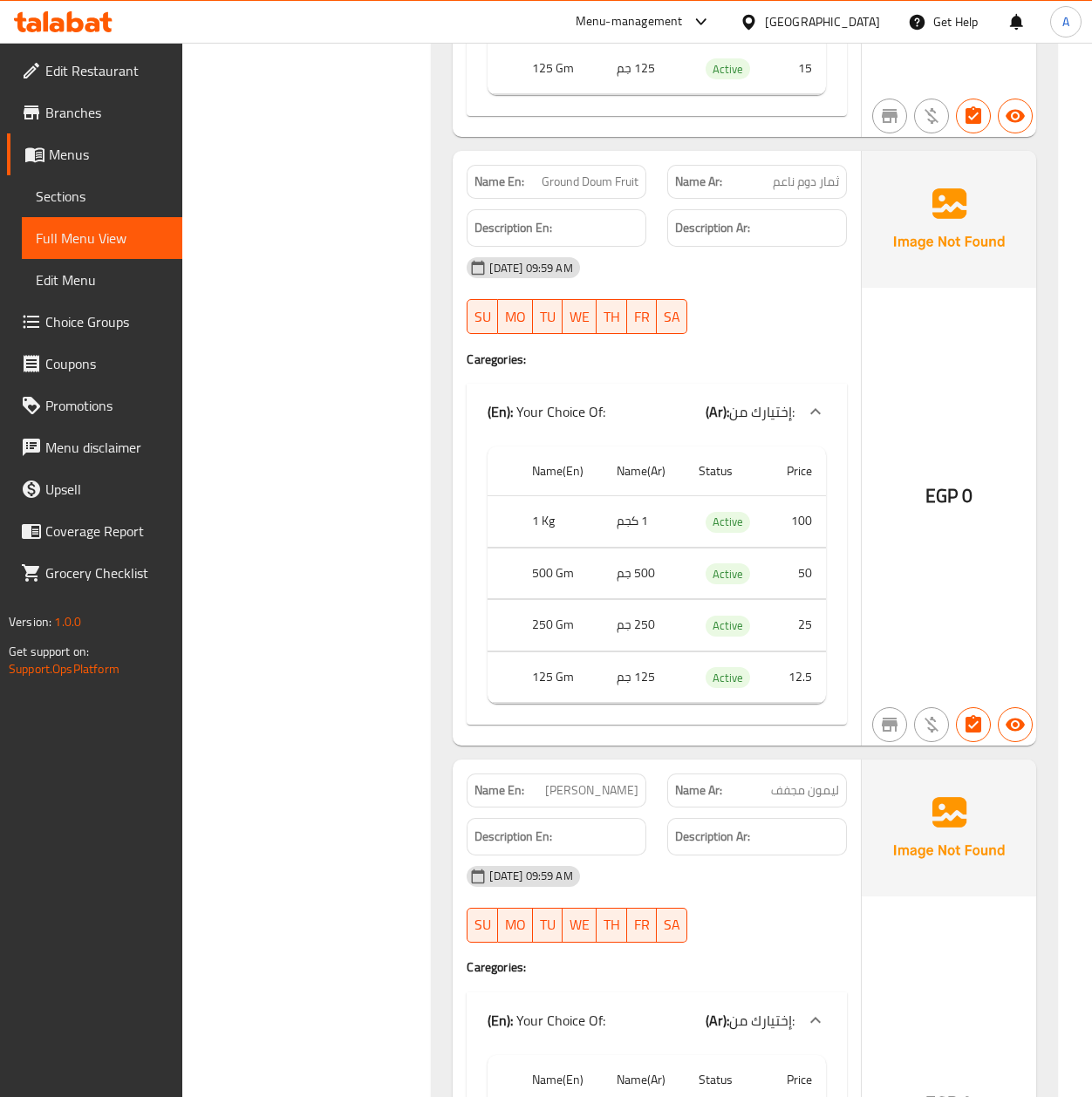
click at [569, 191] on span "Ground Doum Fruit" at bounding box center [590, 182] width 96 height 18
click at [567, 191] on span "Ground Doum Fruit" at bounding box center [590, 182] width 96 height 18
copy span "Ground Doum Fruit"
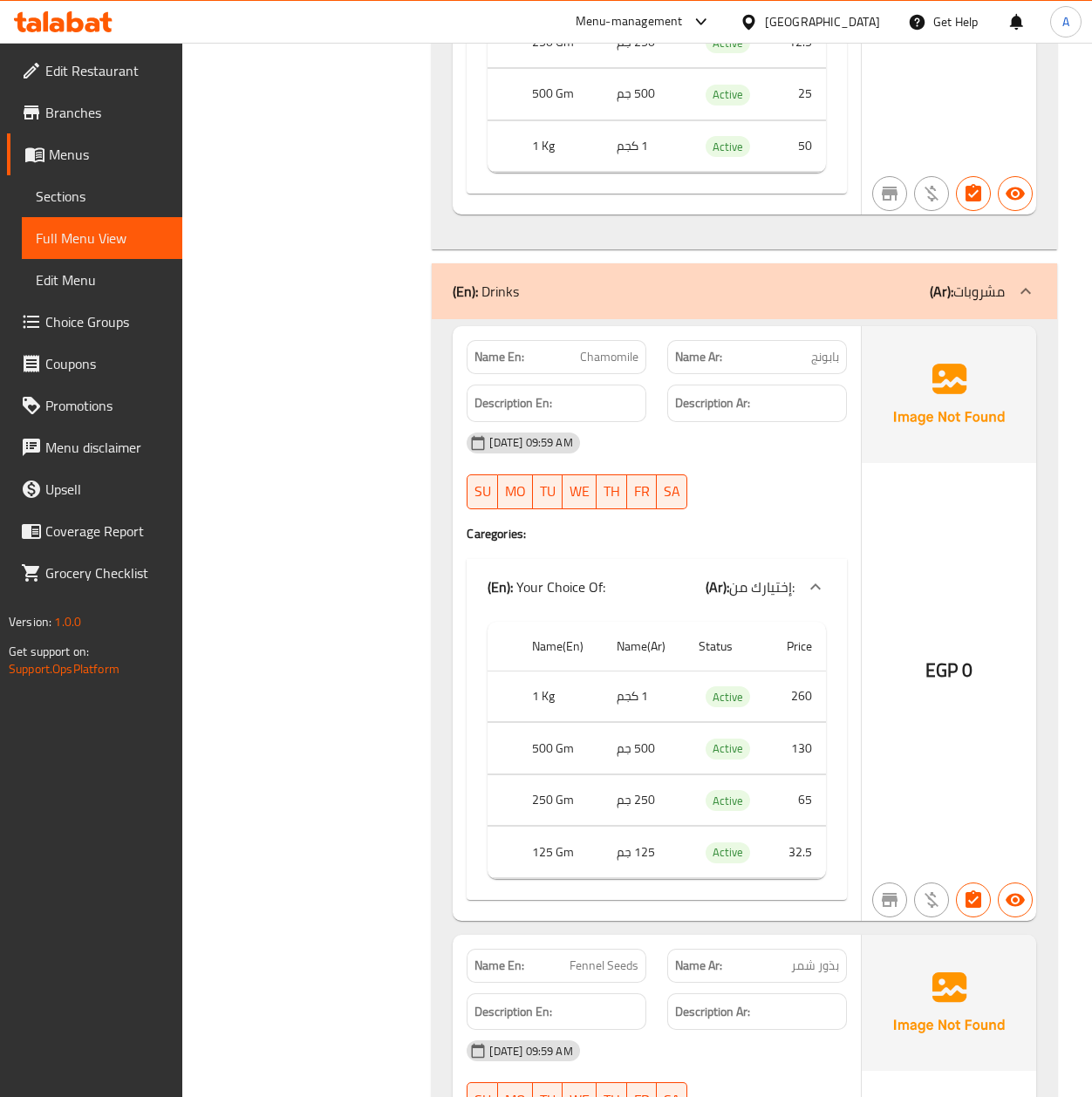
scroll to position [25408, 0]
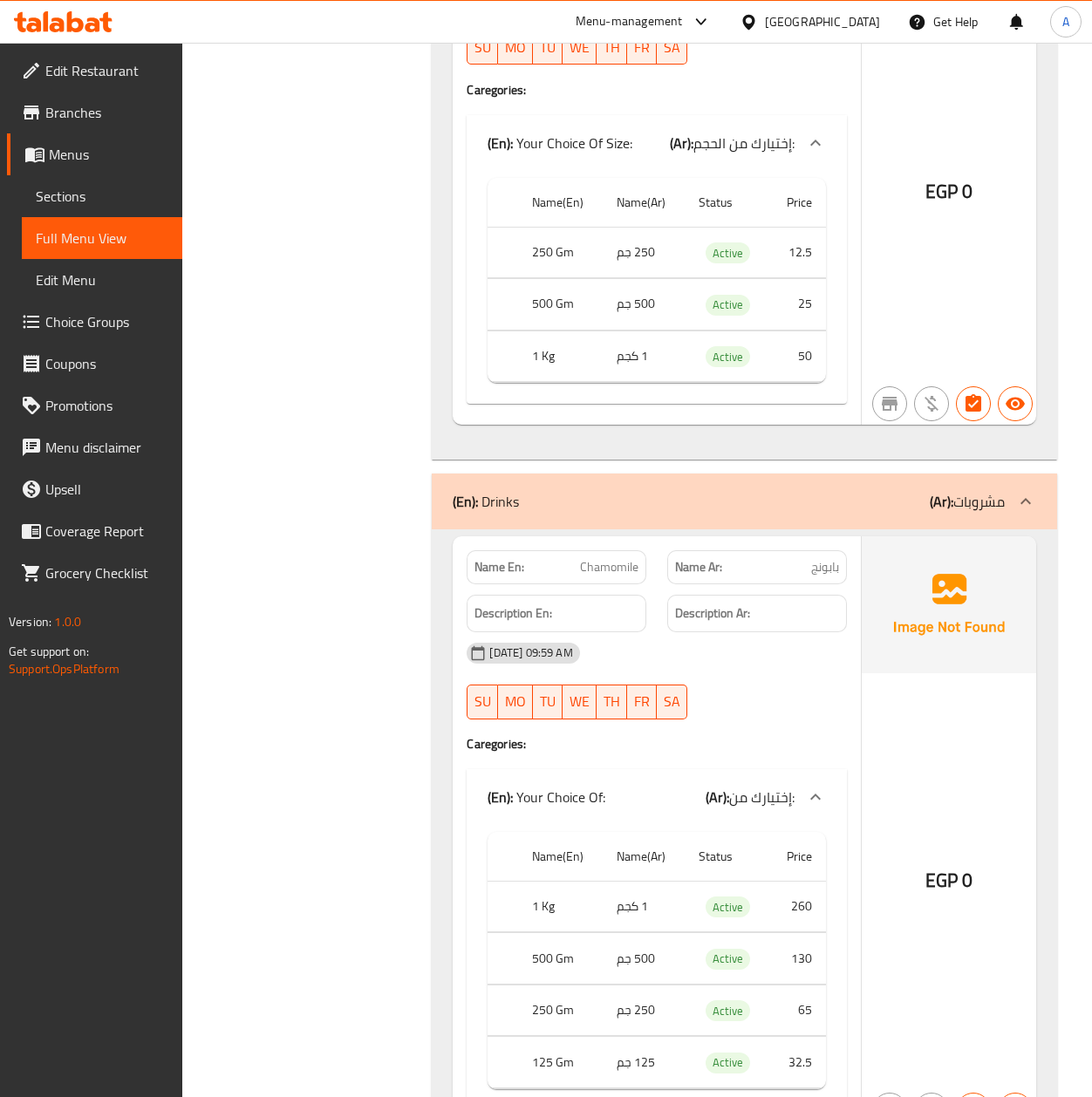
drag, startPoint x: 940, startPoint y: 681, endPoint x: 1097, endPoint y: 624, distance: 167.0
click at [940, 514] on b "(Ar):" at bounding box center [942, 501] width 24 height 26
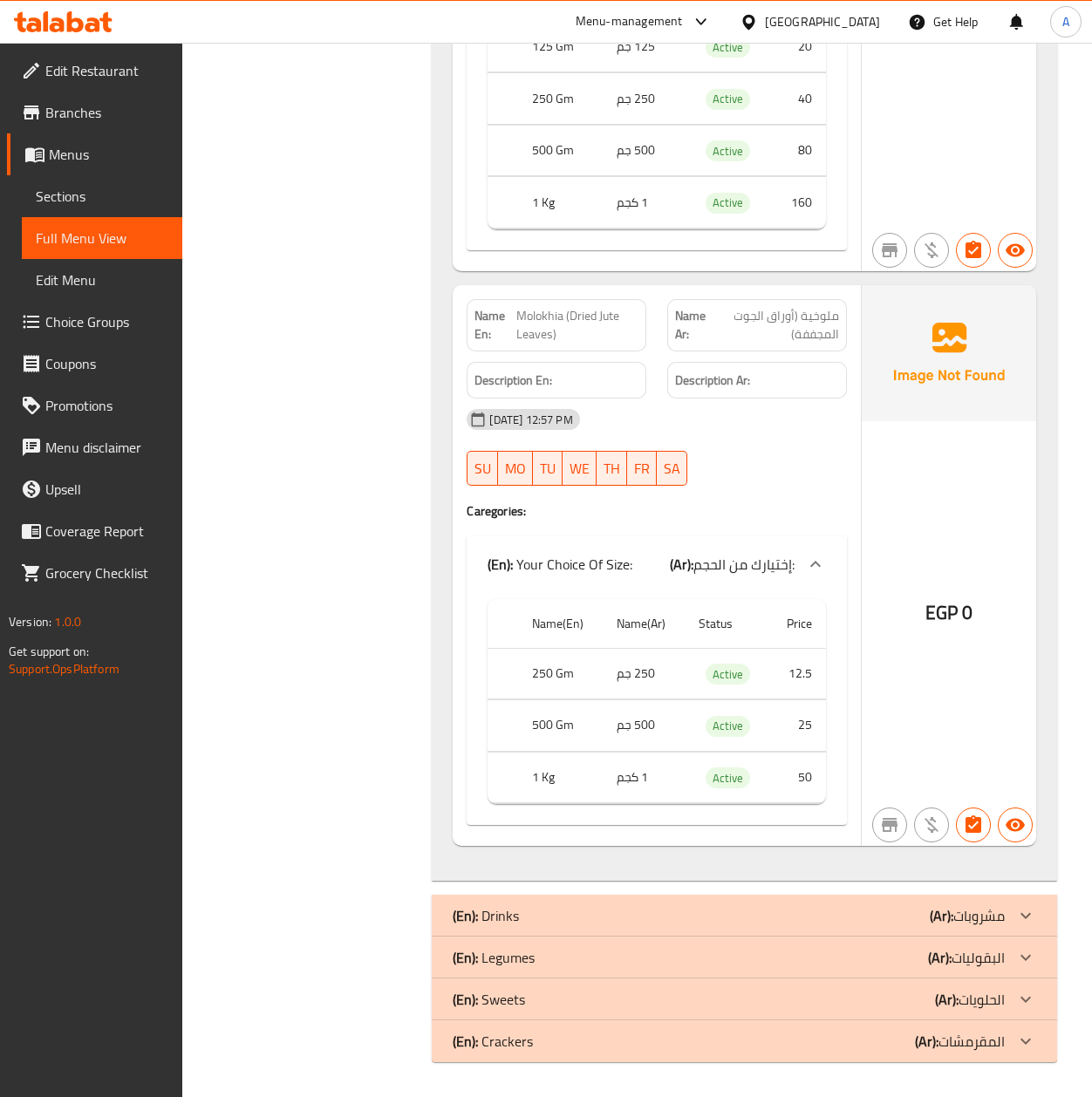
scroll to position [25171, 0]
click at [701, 949] on div "(En): Legumes (Ar): البقوليات" at bounding box center [728, 957] width 551 height 21
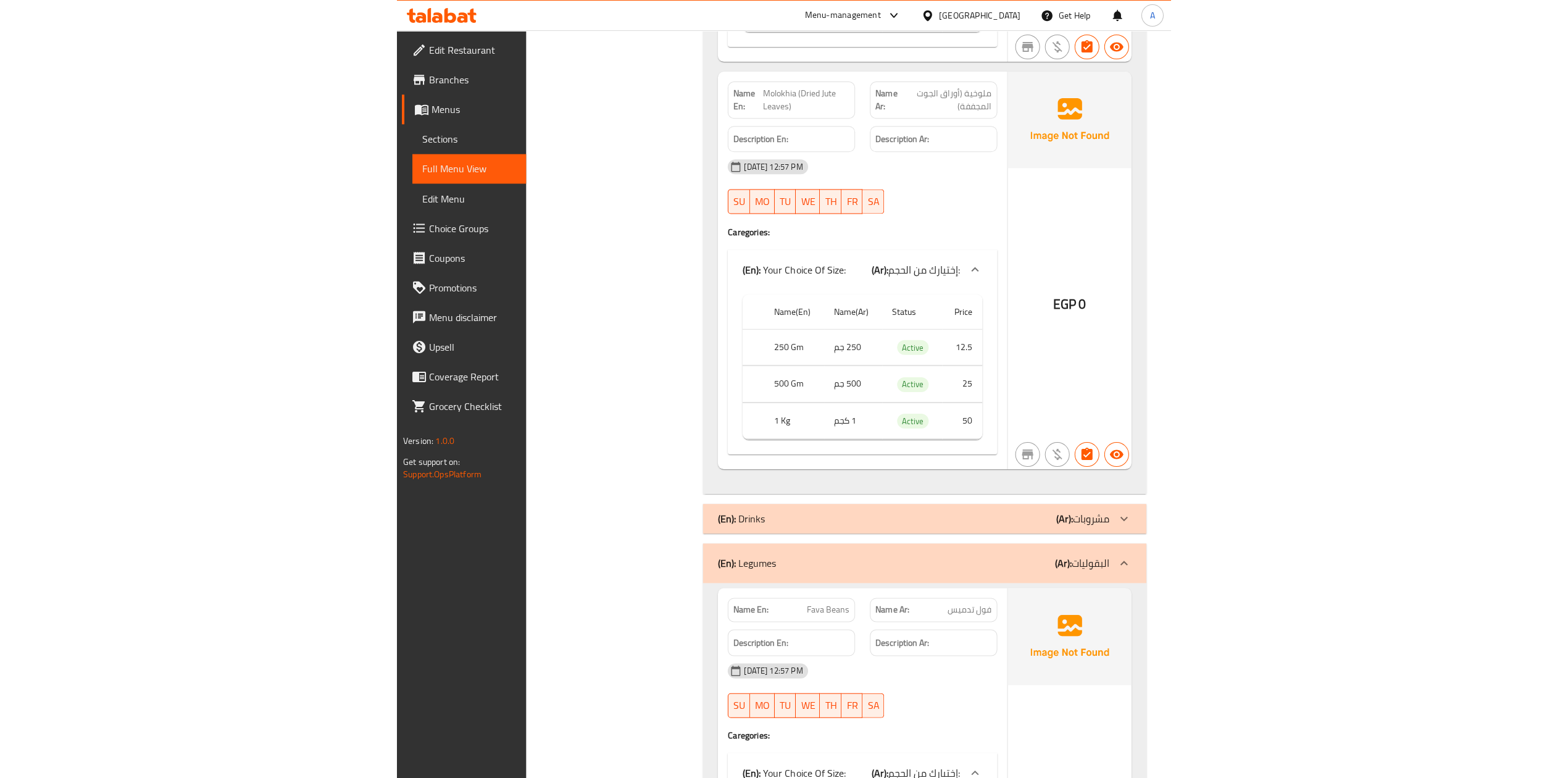
scroll to position [18417, 0]
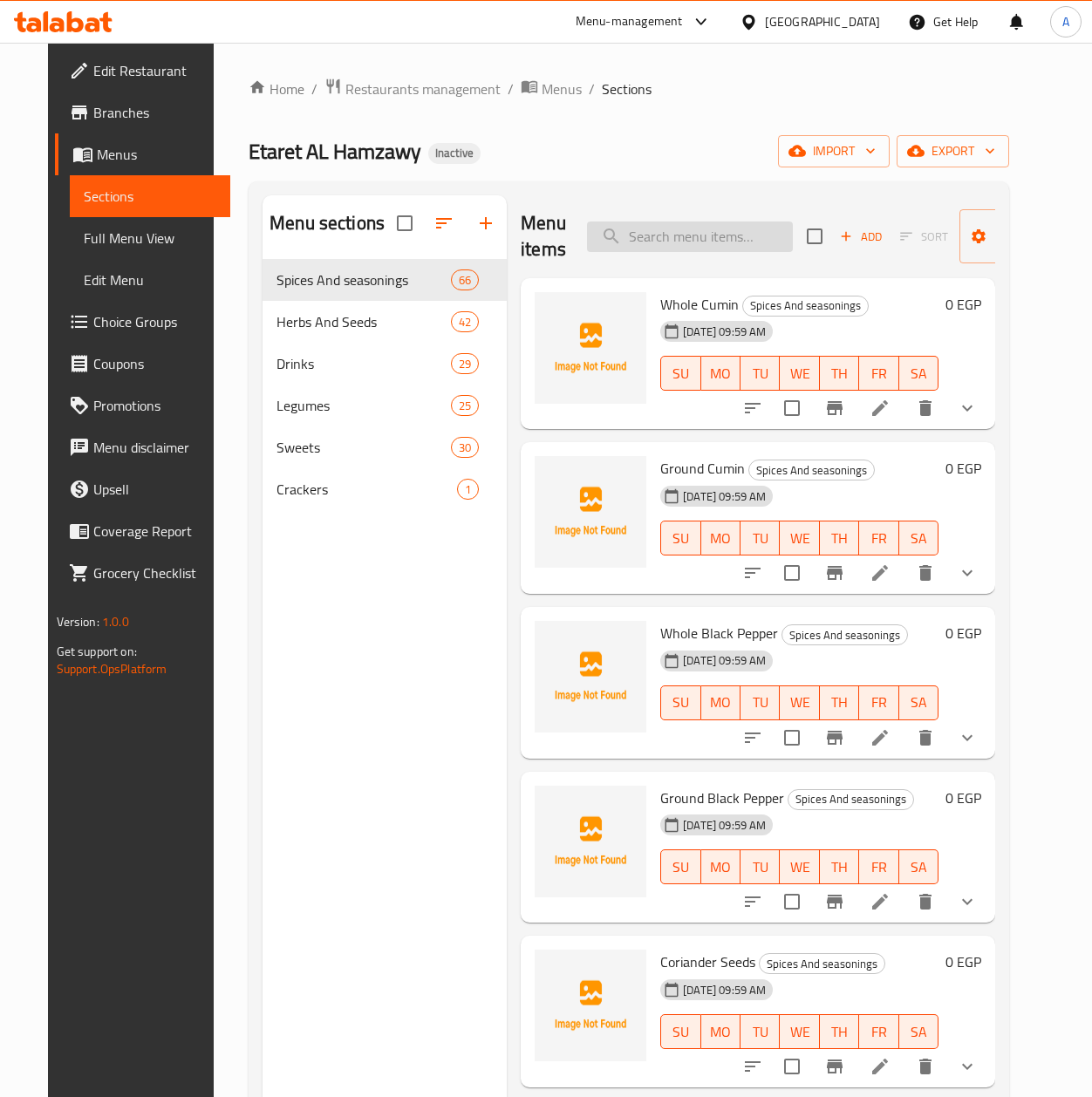
click at [651, 241] on input "search" at bounding box center [690, 237] width 206 height 31
paste input "ثمار دوم خشن"
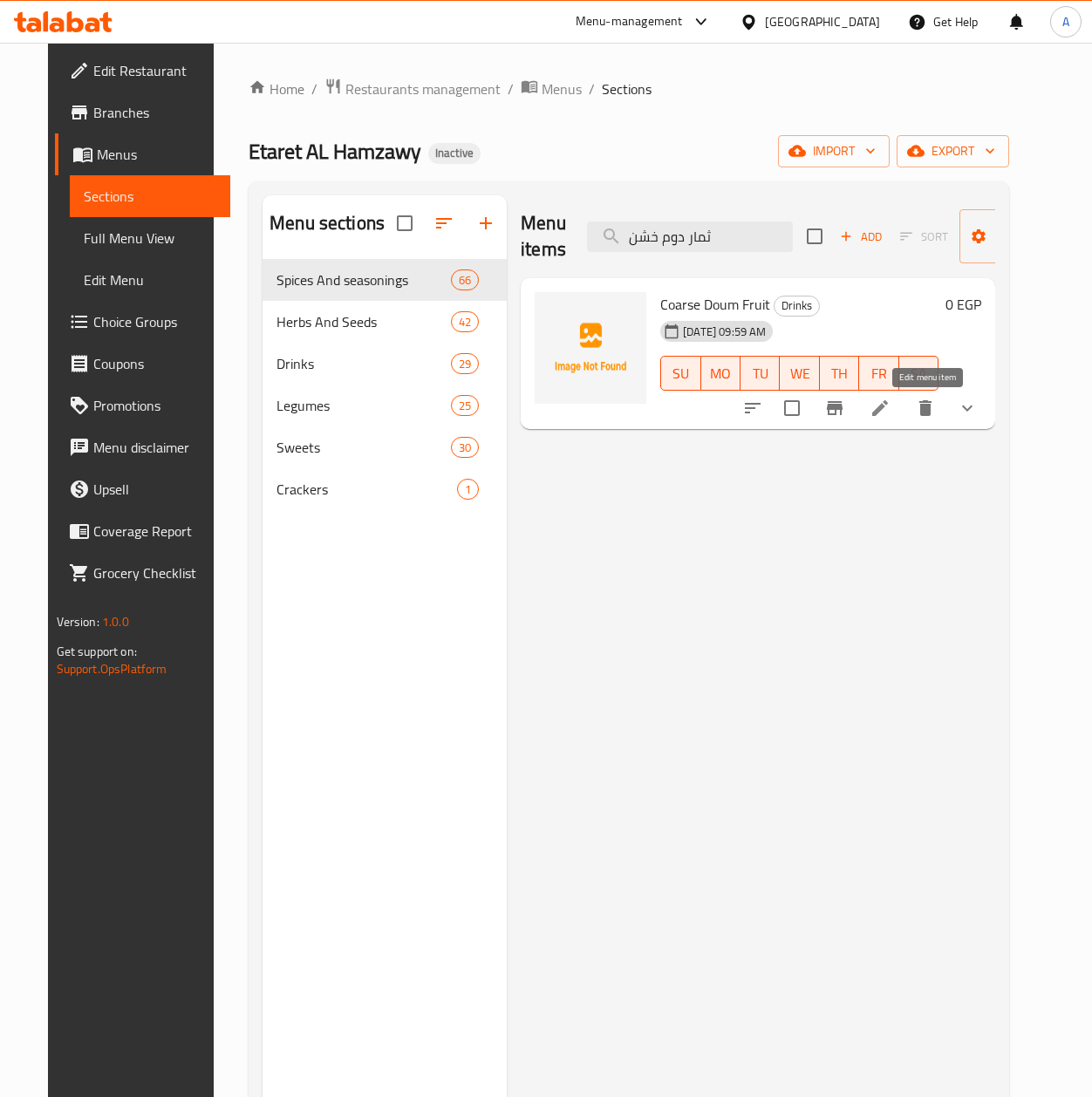
type input "ثمار دوم خشن"
click at [888, 408] on icon at bounding box center [879, 408] width 15 height 15
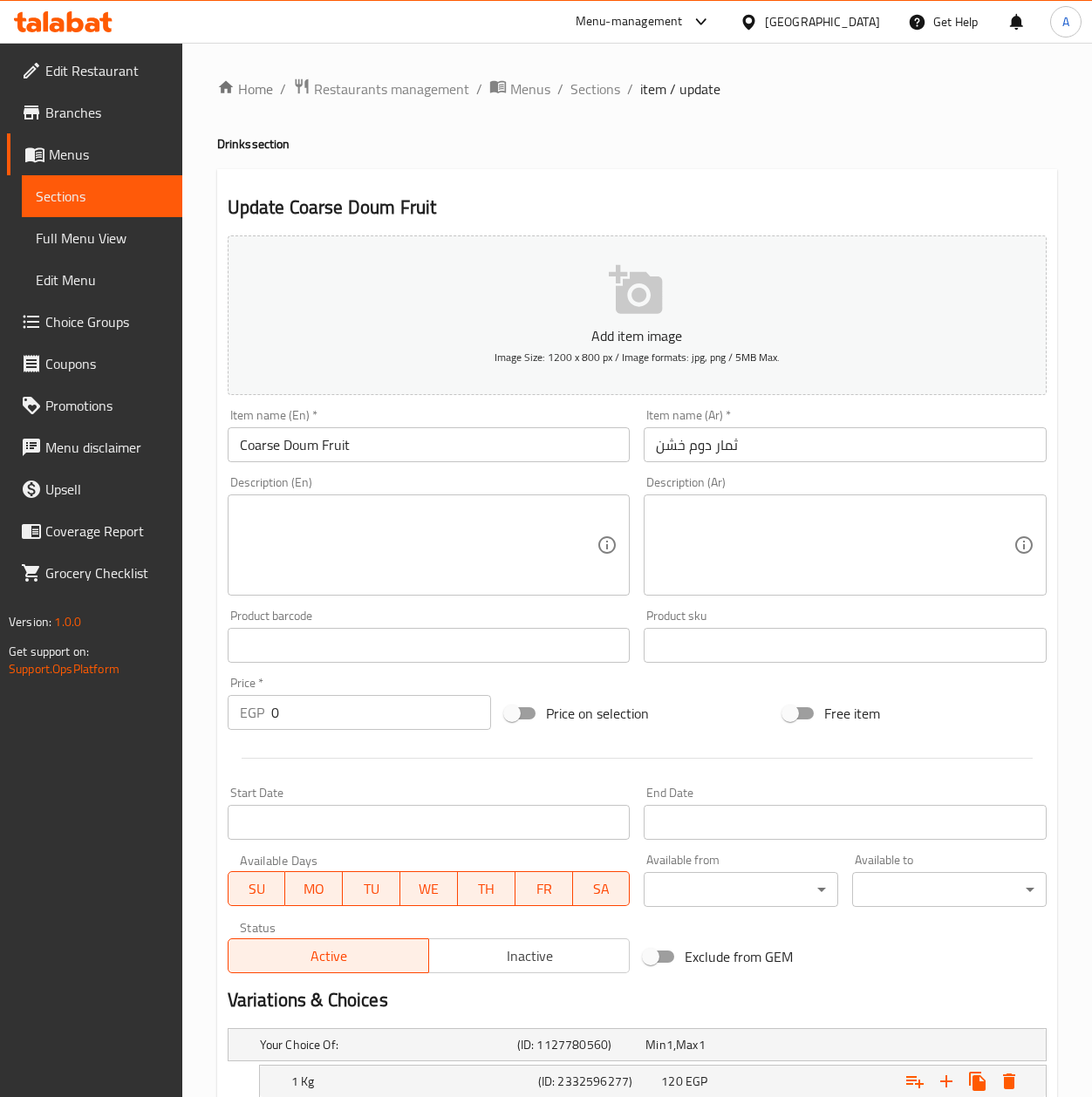
click at [847, 445] on input "ثمار دوم خشن" at bounding box center [844, 445] width 403 height 35
drag, startPoint x: 820, startPoint y: 445, endPoint x: 817, endPoint y: 455, distance: 10.4
click at [817, 455] on input "ثمار دوم خشن" at bounding box center [844, 445] width 403 height 35
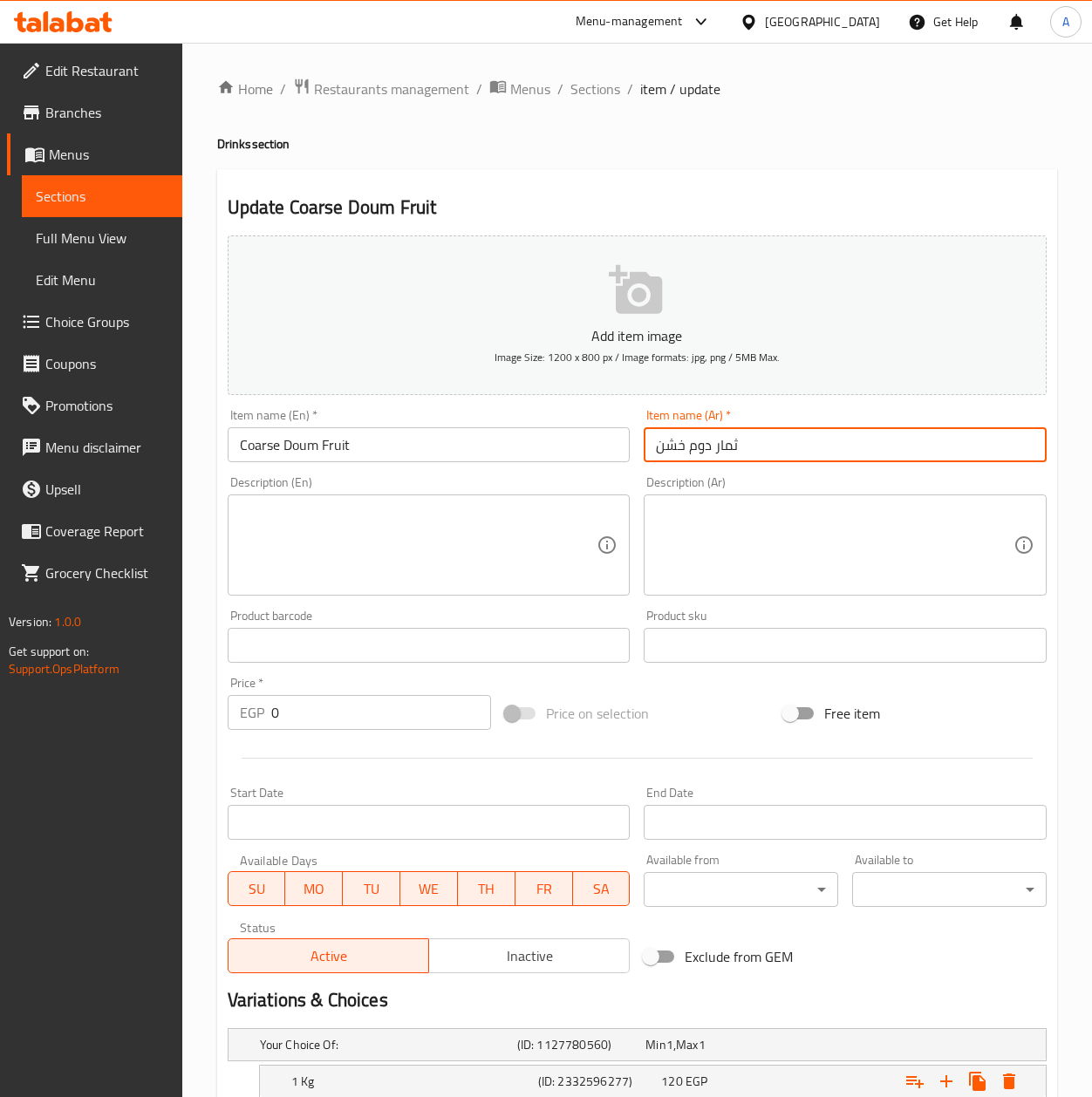
click at [817, 455] on input "ثمار دوم خشن" at bounding box center [844, 445] width 403 height 35
paste input "ة الدوم الخشنة"
type input "ثمرة الدوم الخشنة"
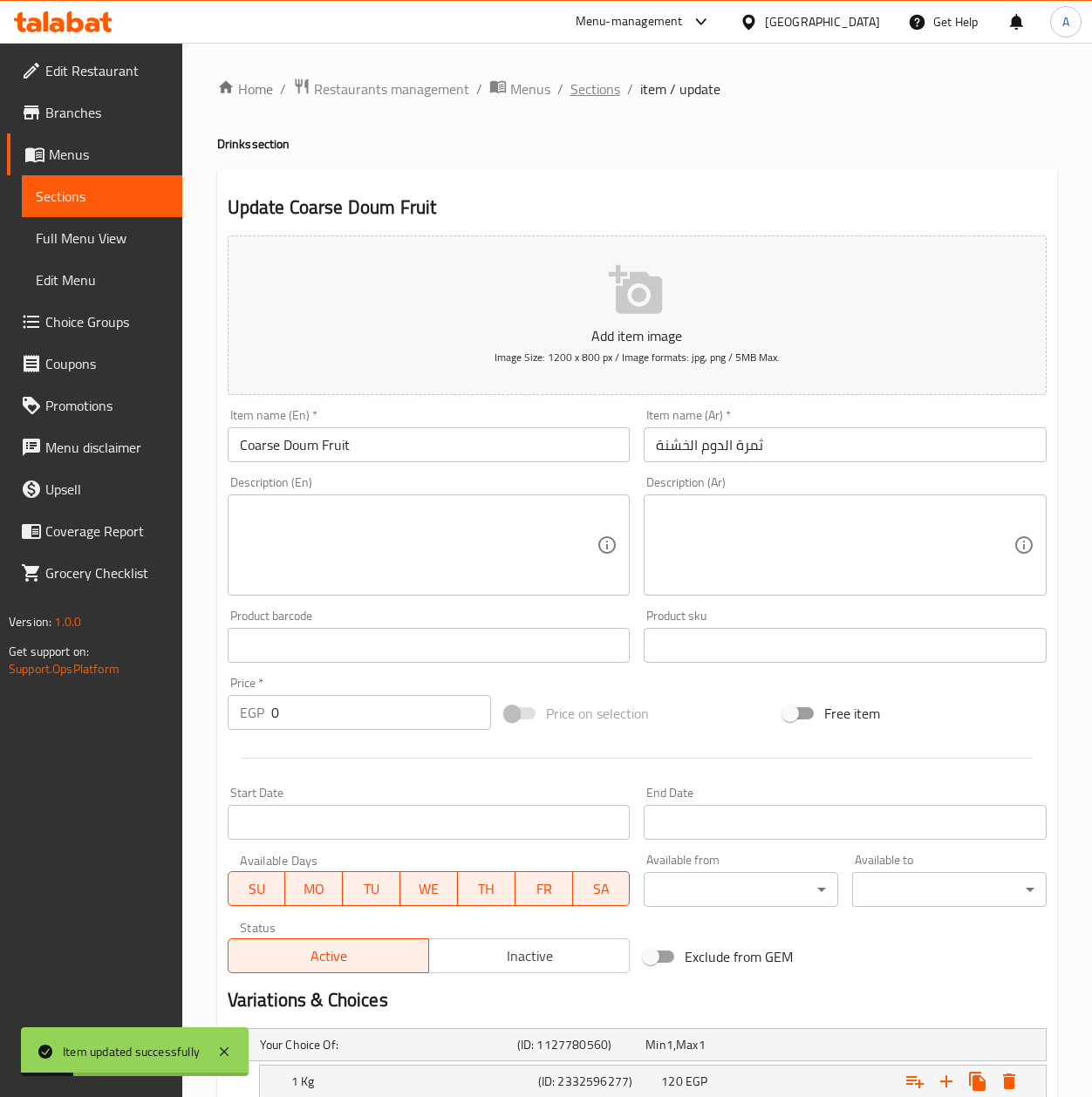
click at [609, 97] on span "Sections" at bounding box center [595, 88] width 50 height 21
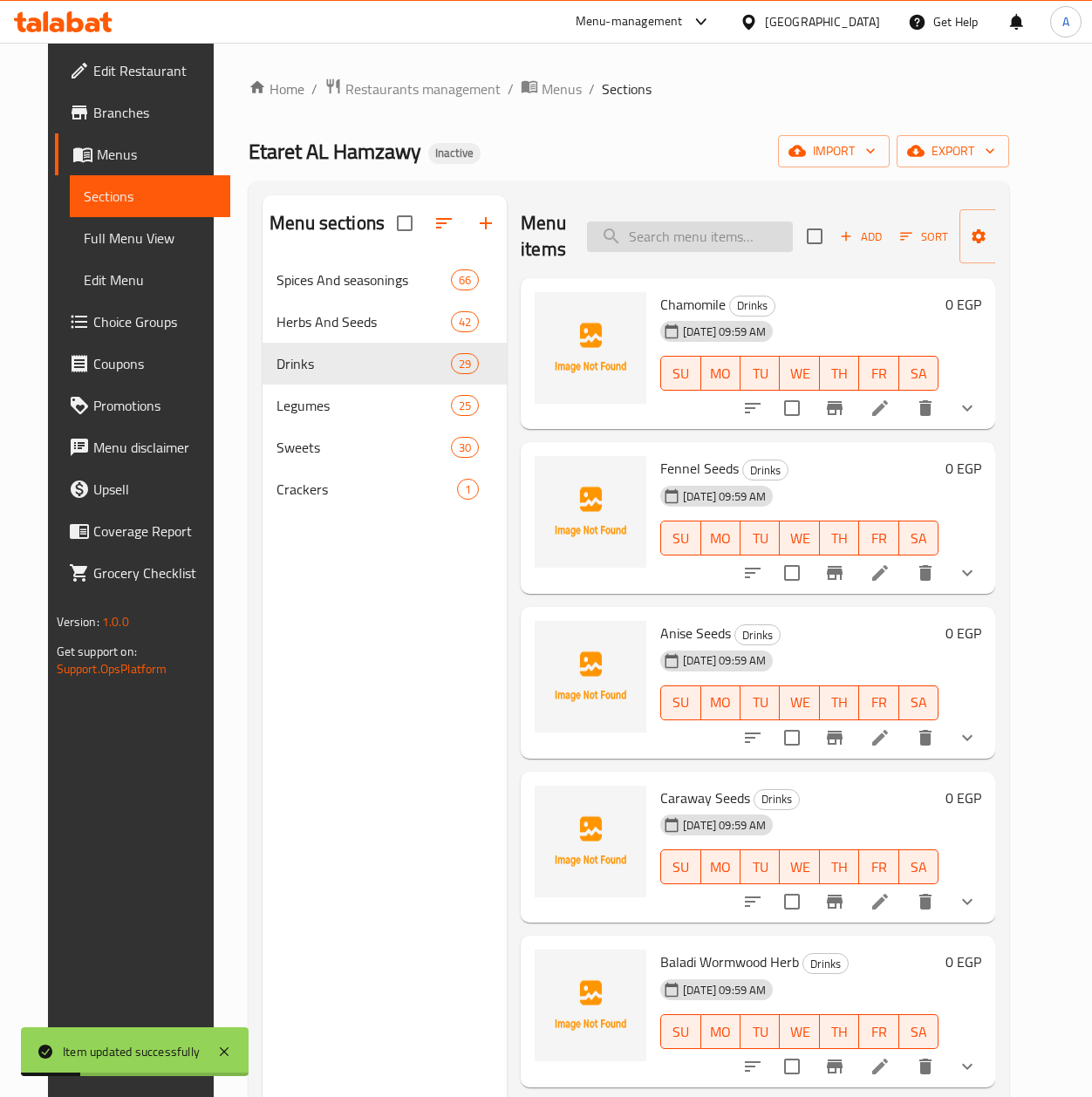
click at [713, 227] on input "search" at bounding box center [690, 237] width 206 height 31
paste input "Ground Doum Fruit"
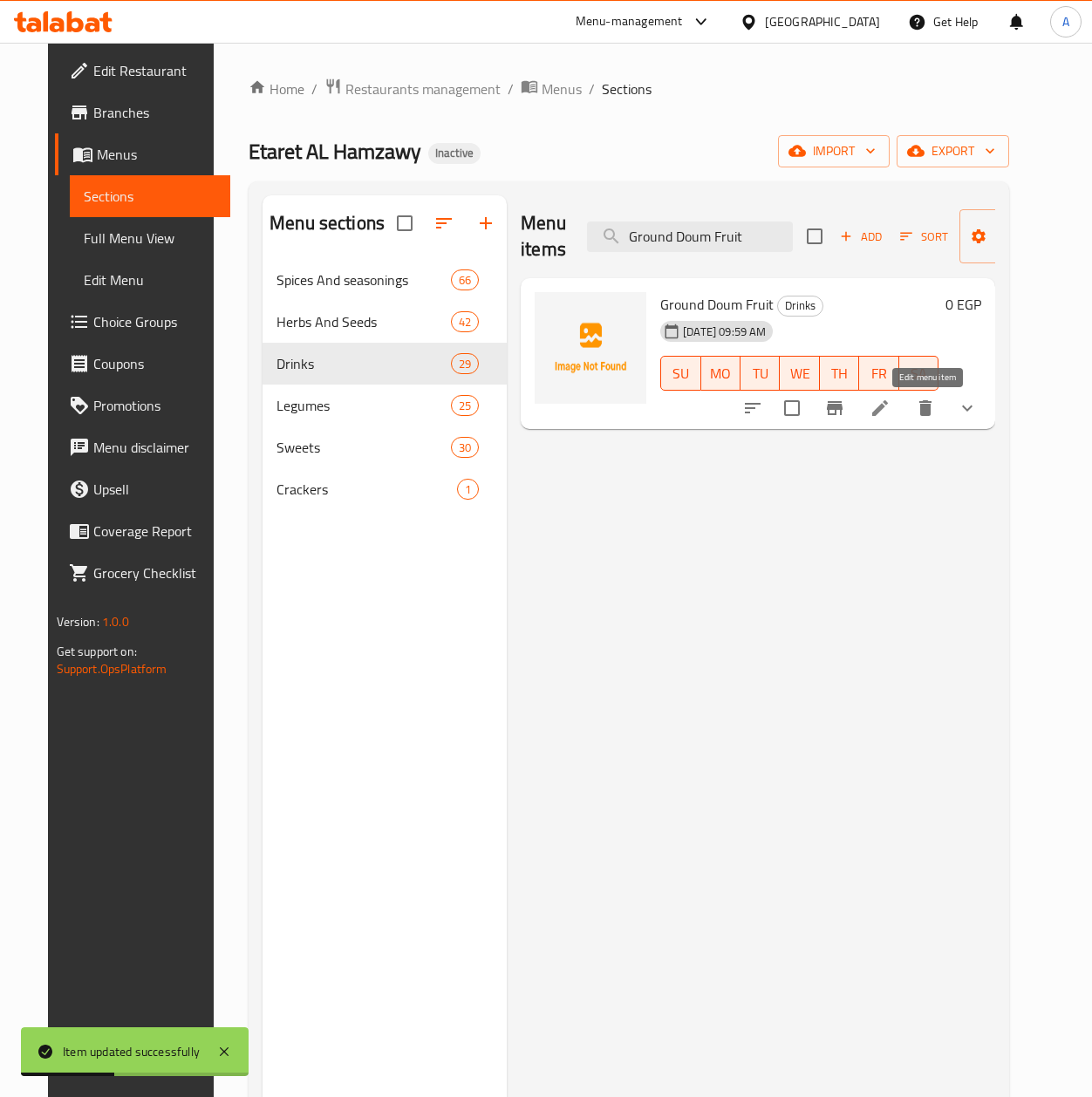
type input "Ground Doum Fruit"
click at [888, 409] on icon at bounding box center [879, 408] width 15 height 15
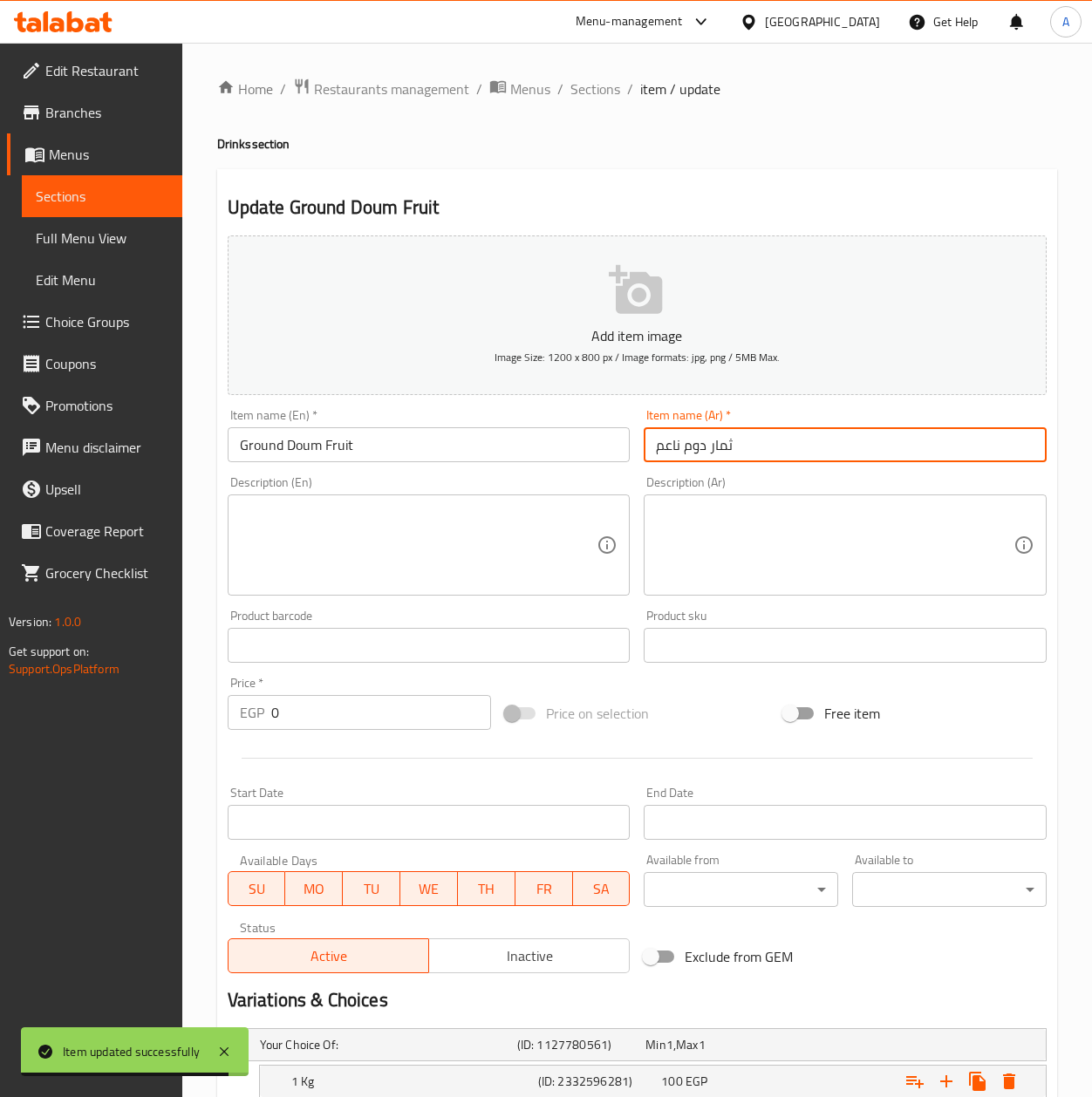
drag, startPoint x: 765, startPoint y: 451, endPoint x: 683, endPoint y: 440, distance: 82.7
click at [683, 440] on input "ثمار دوم ناعم" at bounding box center [844, 445] width 403 height 35
paste input "ة ال"
click at [681, 450] on input "ثمرة الدوم ناعم" at bounding box center [844, 445] width 403 height 35
type input "ثمرة الدوم الناعم"
